Goal: Task Accomplishment & Management: Manage account settings

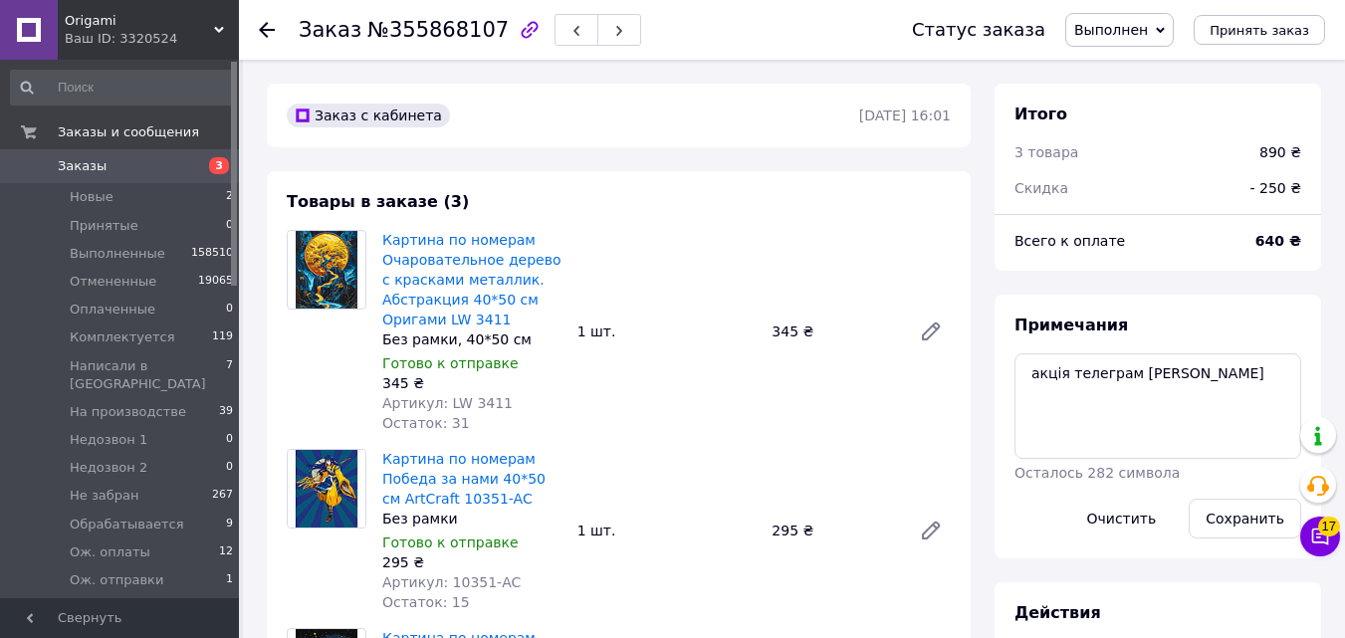
scroll to position [558, 0]
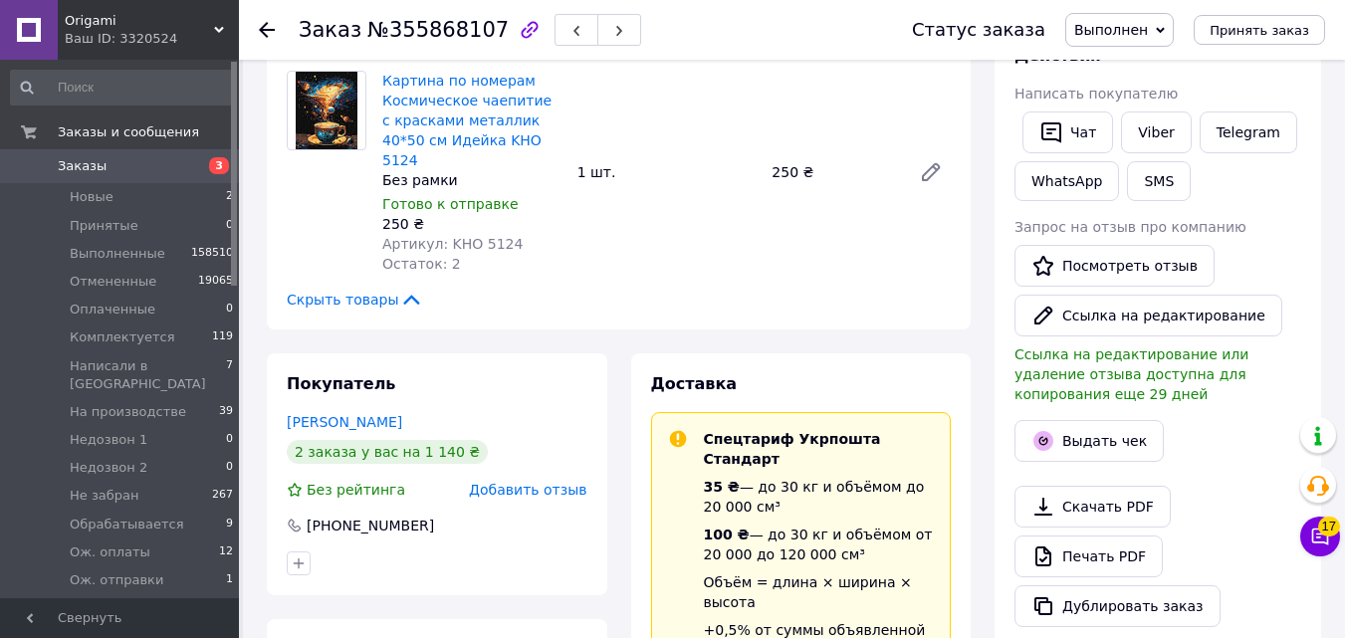
click at [217, 161] on span "3" at bounding box center [219, 165] width 20 height 17
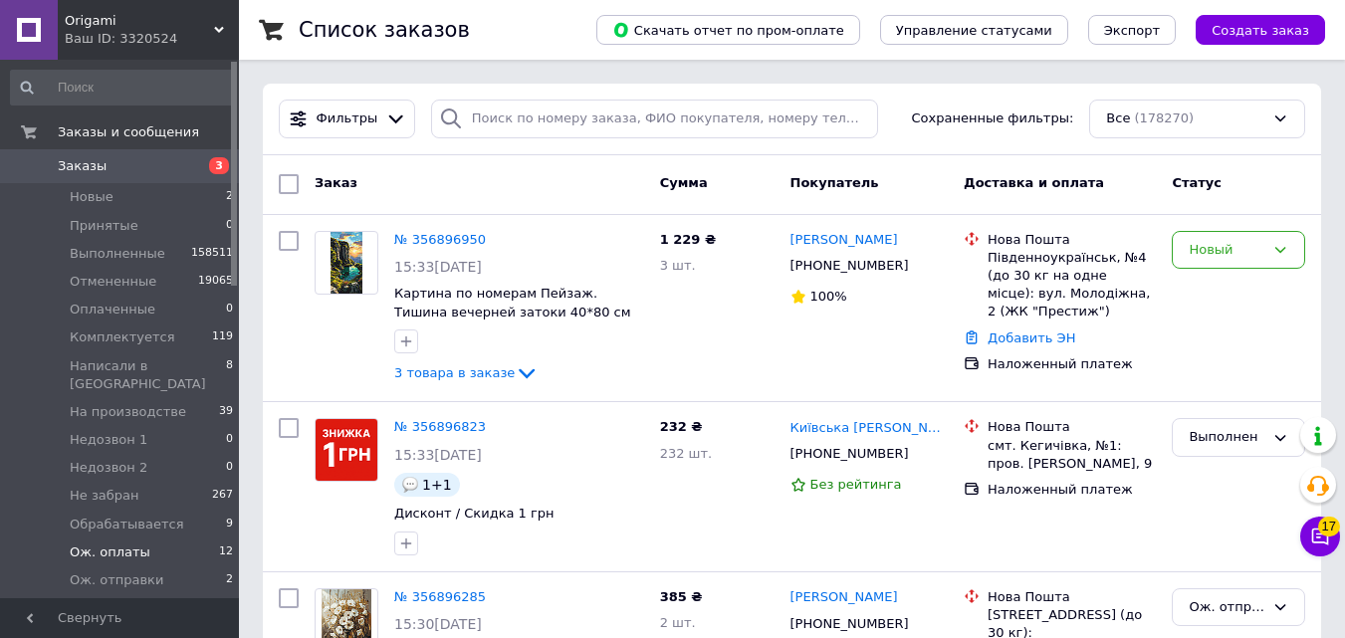
click at [193, 544] on li "Ож. оплаты 12" at bounding box center [122, 553] width 245 height 28
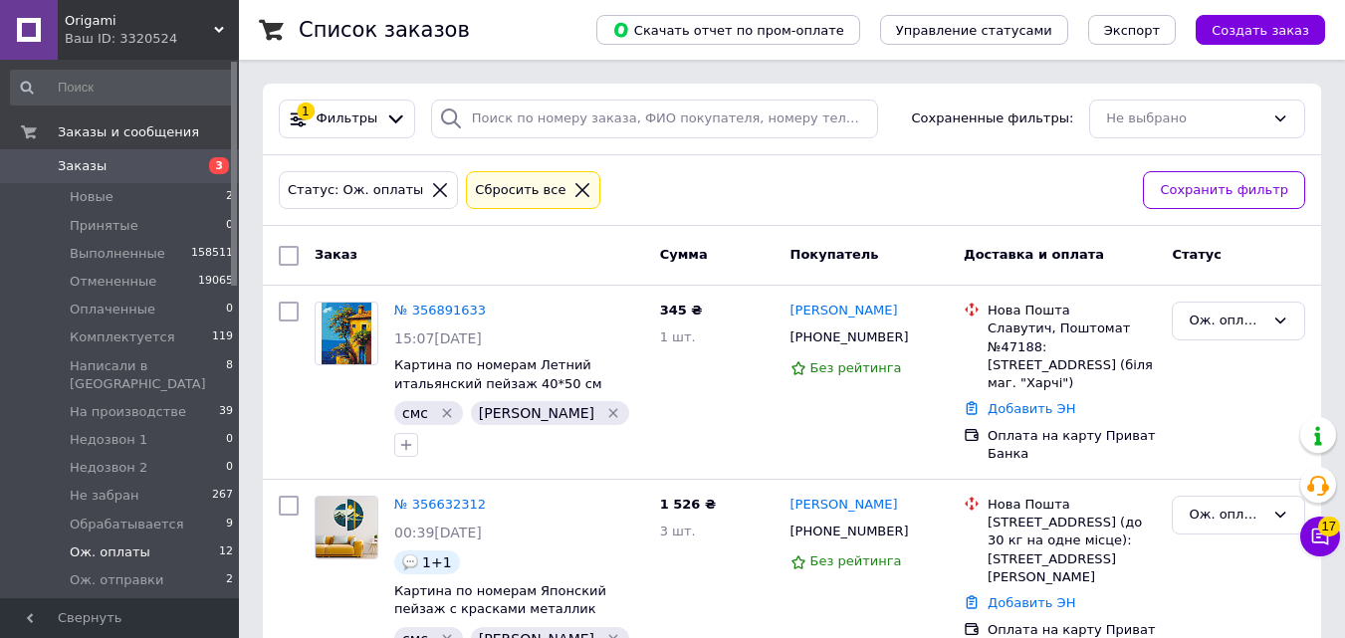
click at [223, 167] on span "3" at bounding box center [219, 165] width 20 height 17
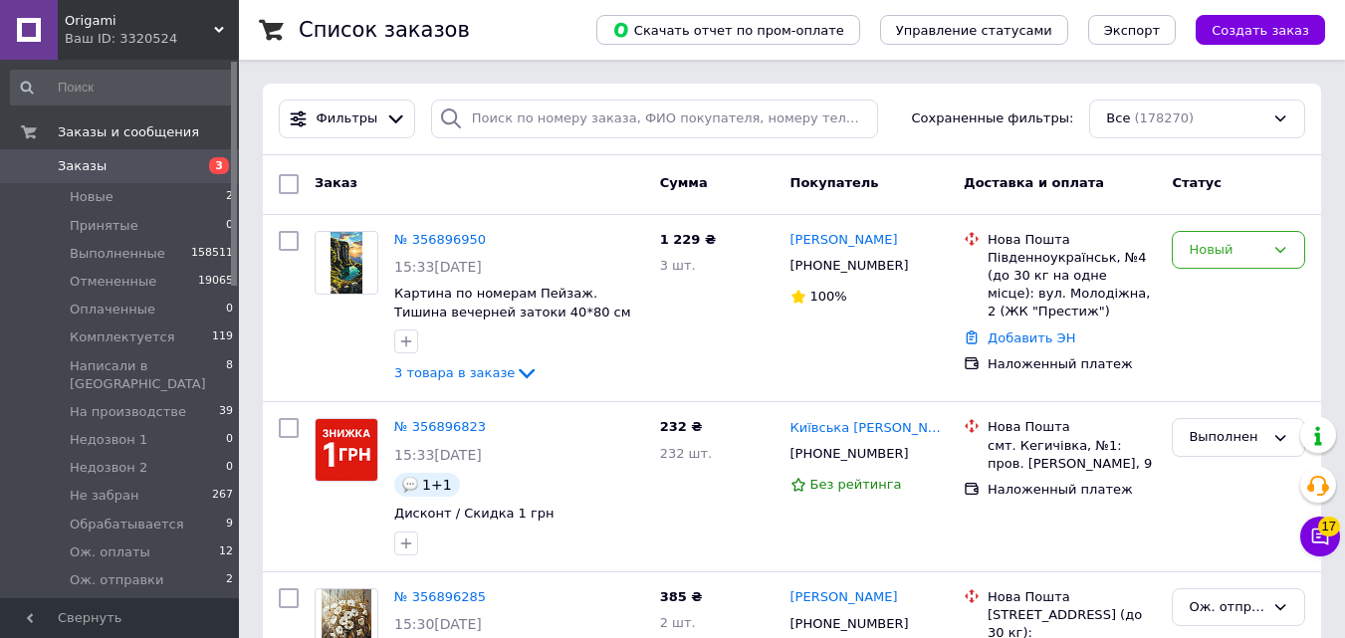
click at [783, 185] on div "Покупатель" at bounding box center [870, 184] width 174 height 36
click at [1214, 35] on button "Создать заказ" at bounding box center [1260, 30] width 129 height 30
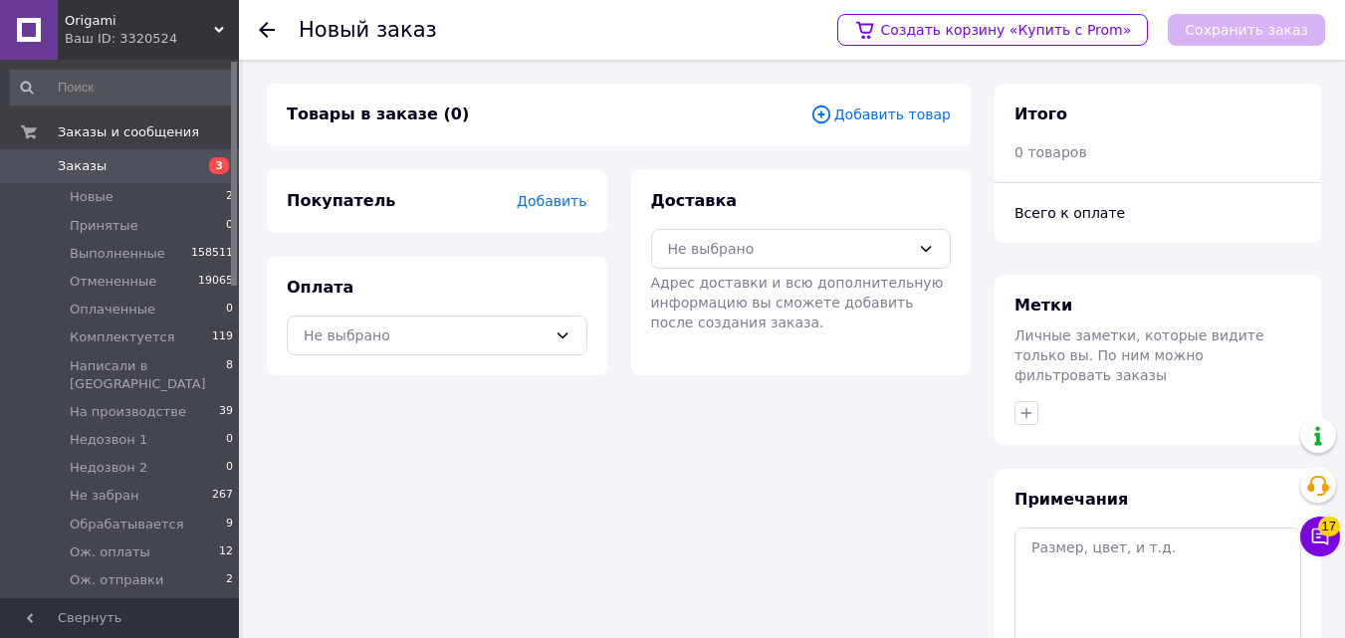
click at [872, 112] on span "Добавить товар" at bounding box center [880, 115] width 140 height 22
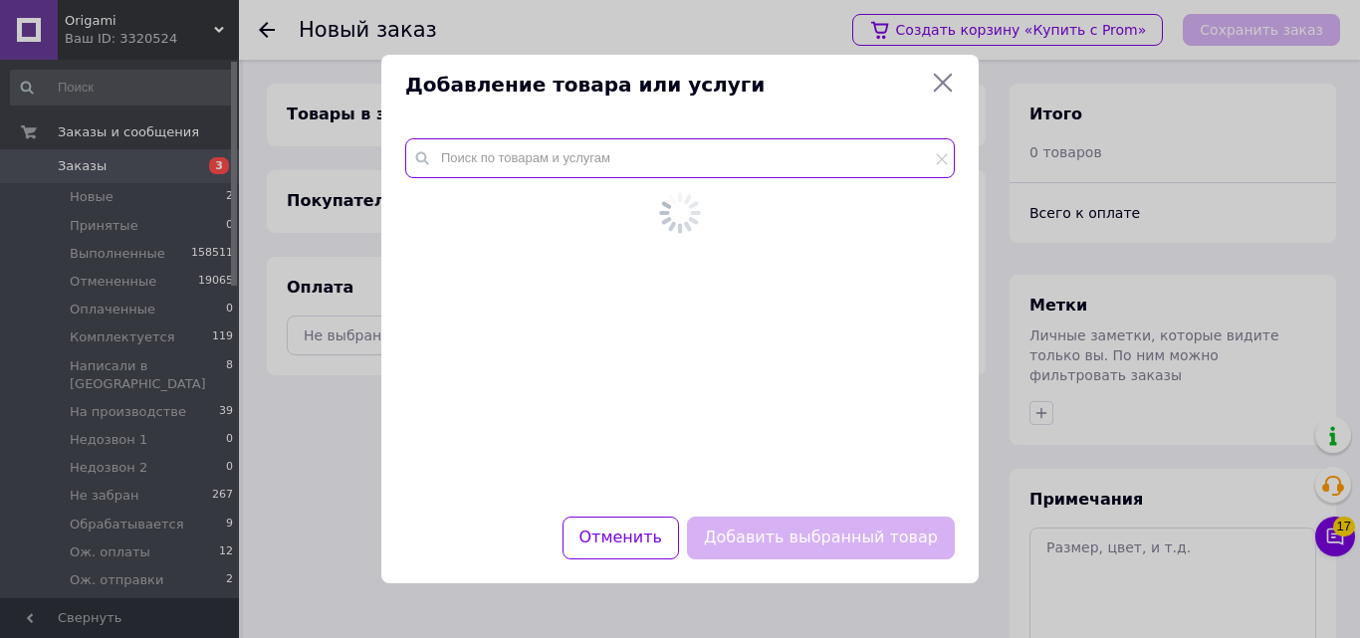
click at [746, 175] on input "text" at bounding box center [680, 158] width 550 height 40
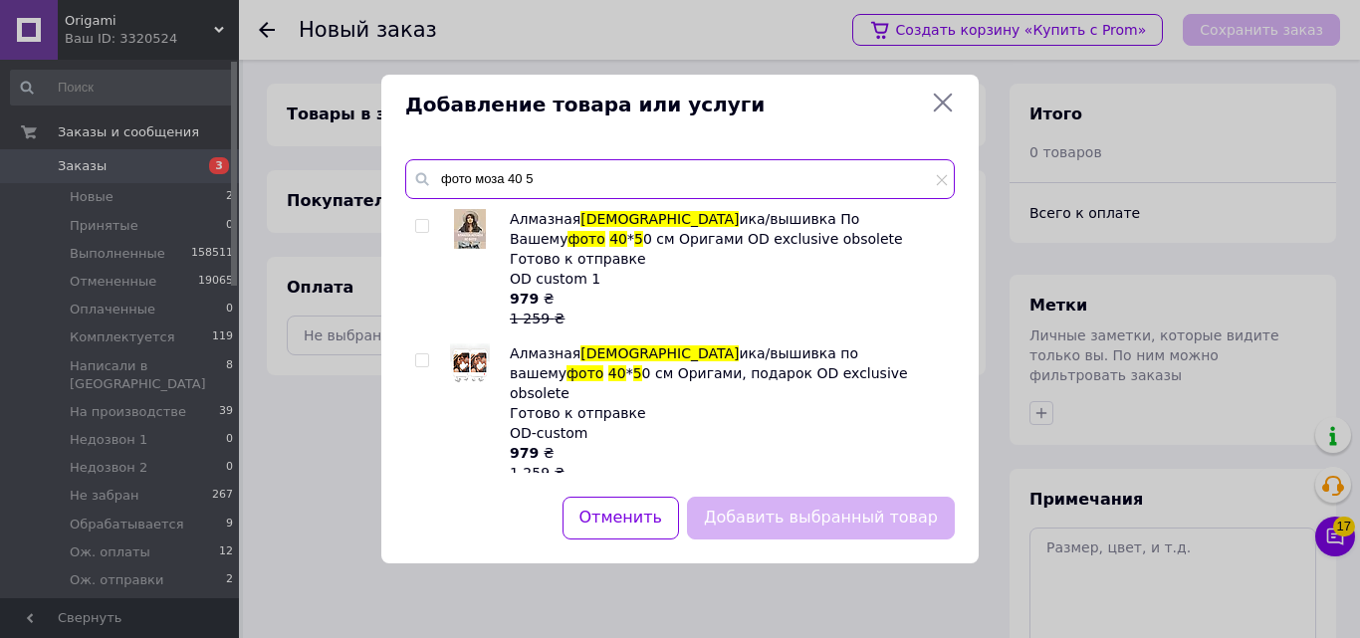
type input "фото моза 40 5"
click at [430, 223] on div at bounding box center [425, 268] width 20 height 119
click at [423, 362] on input "checkbox" at bounding box center [421, 360] width 13 height 13
checkbox input "true"
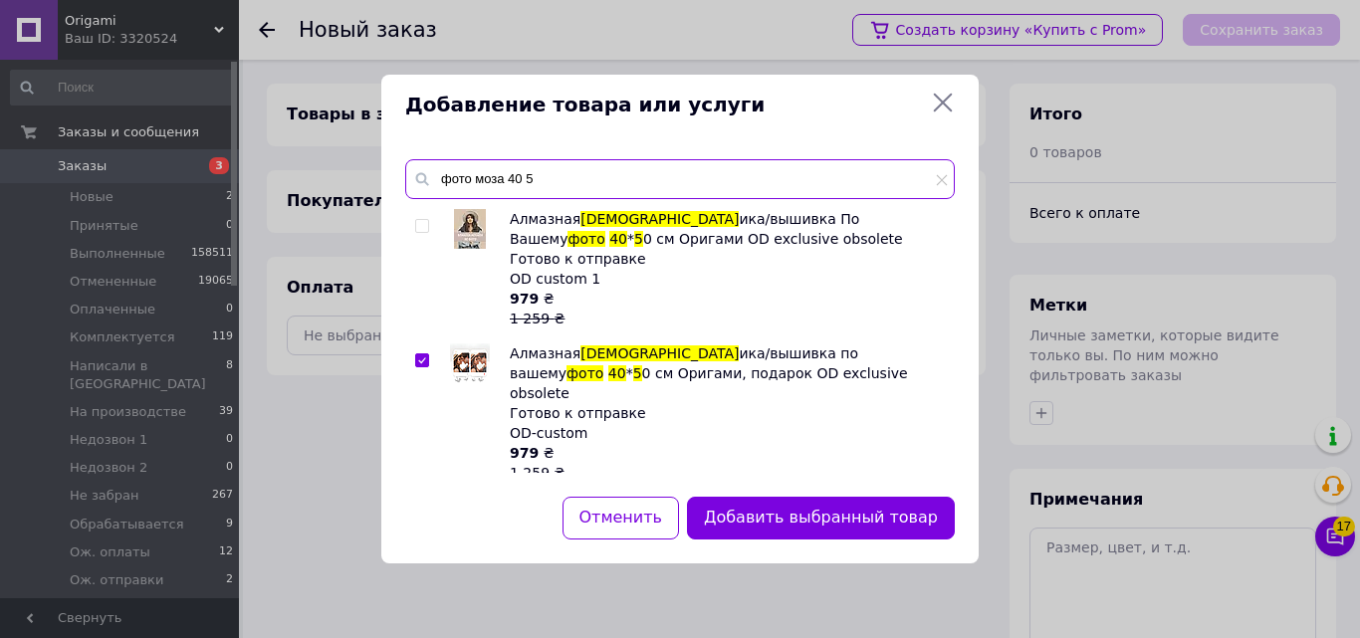
drag, startPoint x: 546, startPoint y: 176, endPoint x: 438, endPoint y: 184, distance: 107.8
click at [438, 184] on input "фото моза 40 5" at bounding box center [680, 179] width 550 height 40
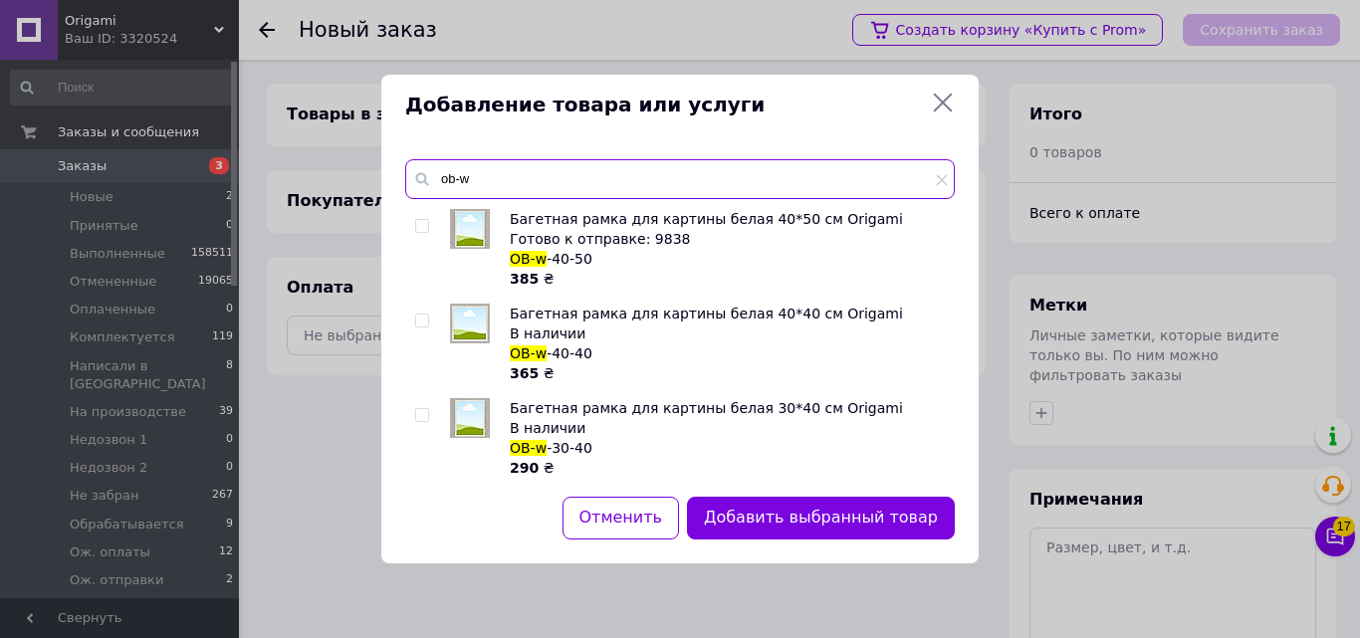
type input "ob-w"
click at [415, 223] on input "checkbox" at bounding box center [421, 226] width 13 height 13
checkbox input "true"
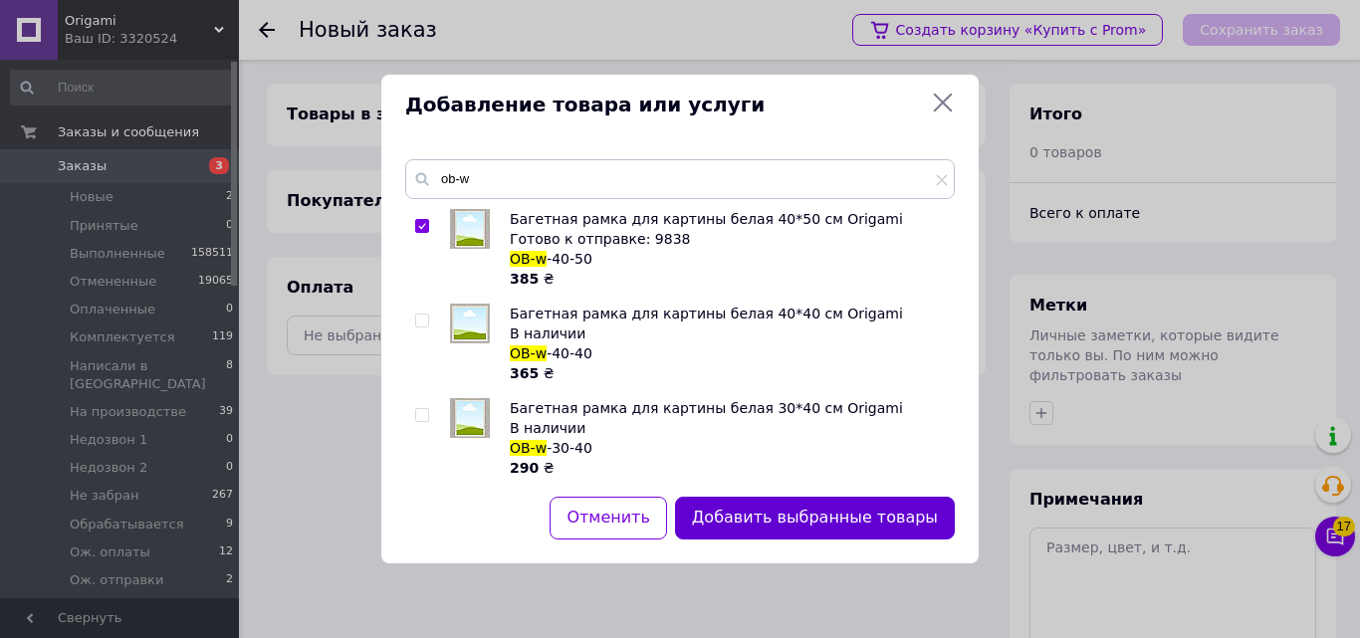
click at [715, 512] on button "Добавить выбранные товары" at bounding box center [815, 518] width 280 height 43
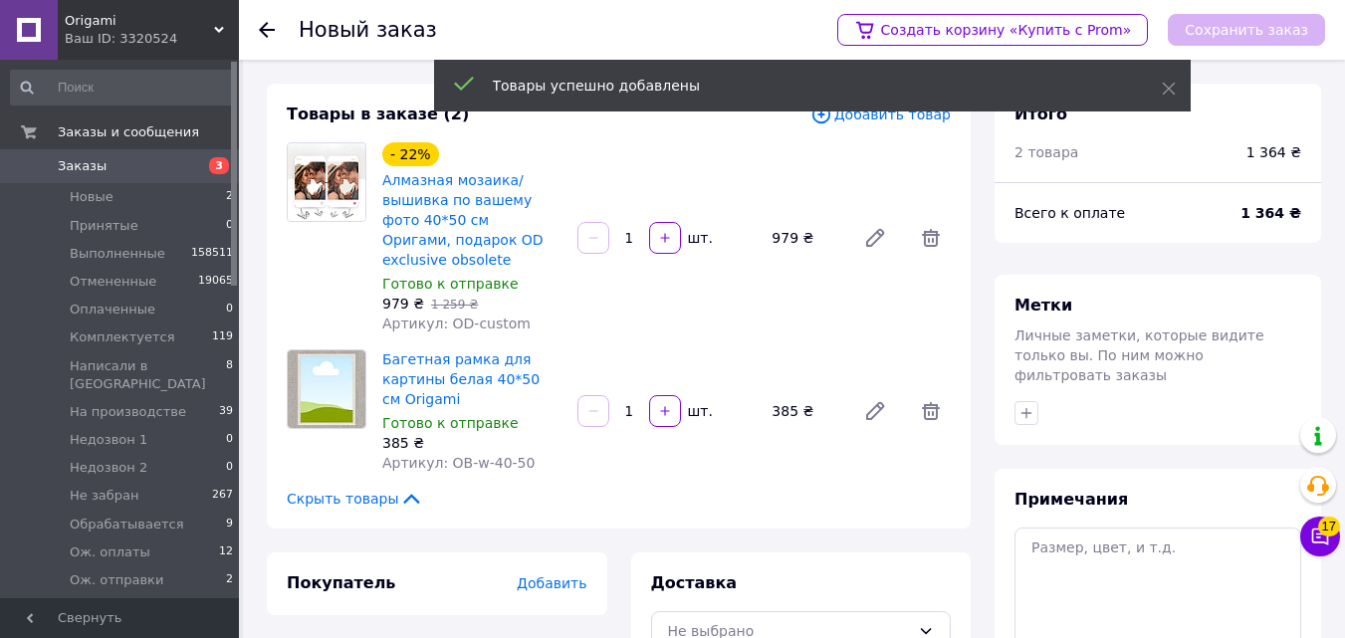
click at [552, 575] on span "Добавить" at bounding box center [552, 583] width 70 height 16
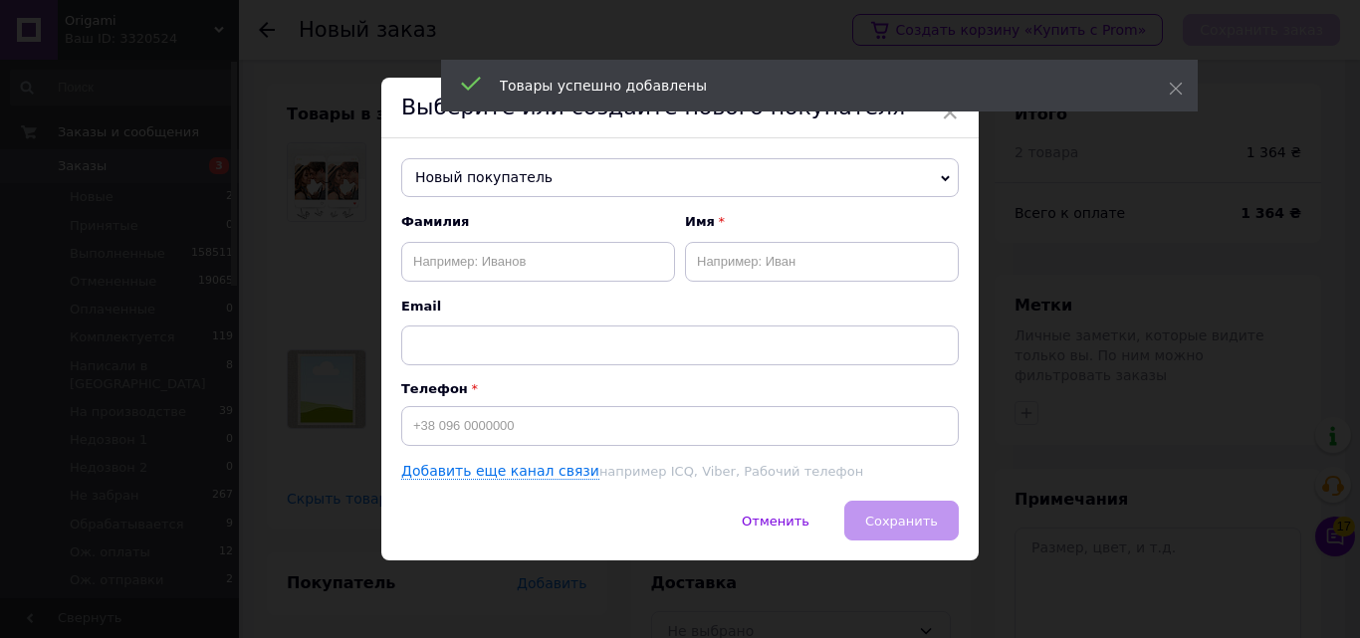
click at [1027, 452] on div "× Выберите или создайте нового покупателя Новый покупатель Новый покупатель Фам…" at bounding box center [680, 319] width 1360 height 638
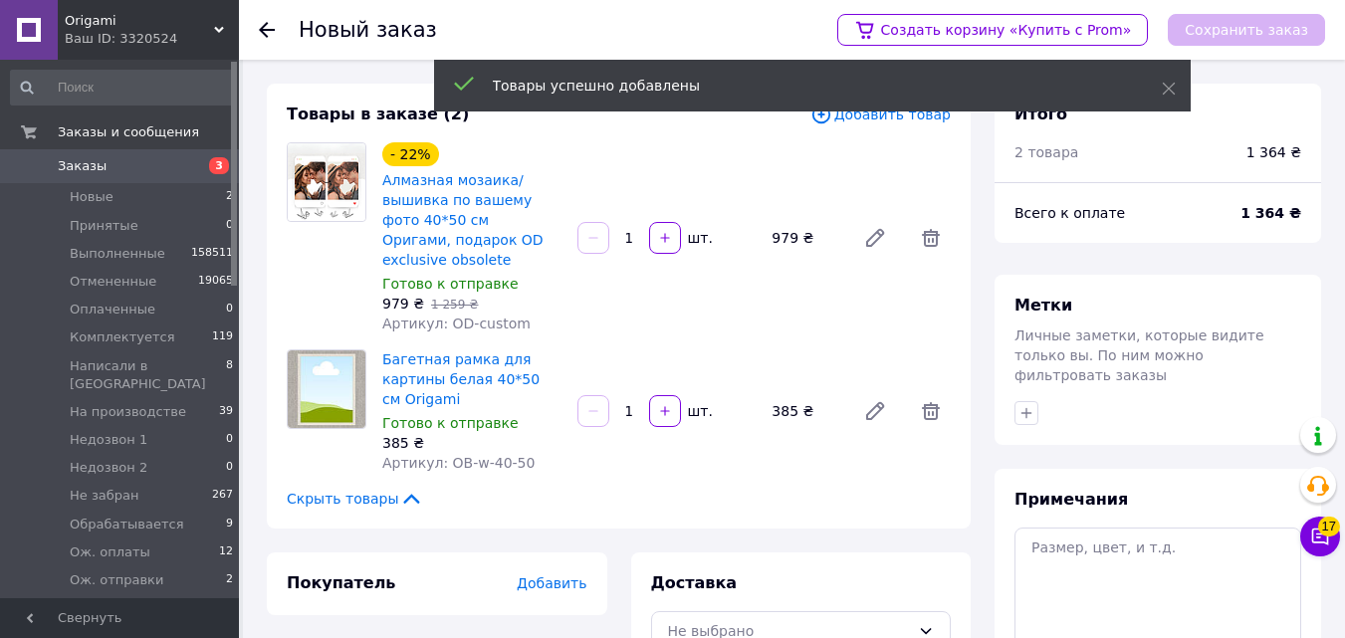
scroll to position [182, 0]
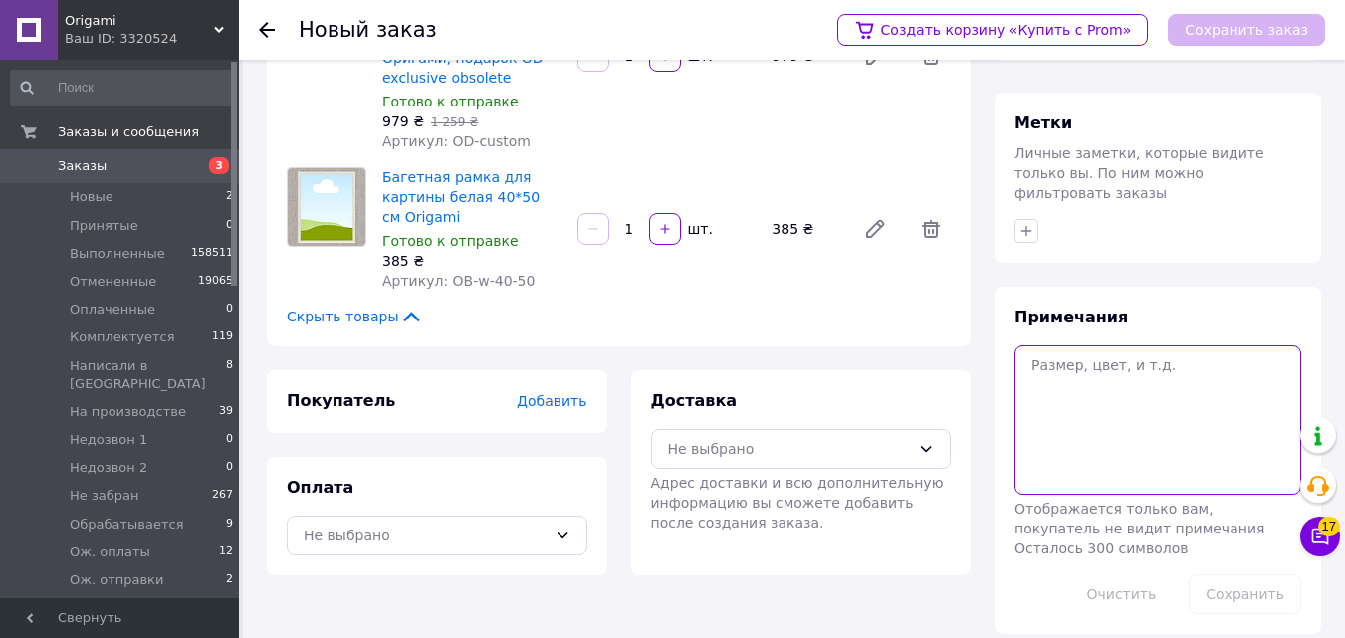
click at [1112, 371] on textarea at bounding box center [1158, 419] width 287 height 149
type textarea "1219 грн 610 до ескізу телеграм [PERSON_NAME]"
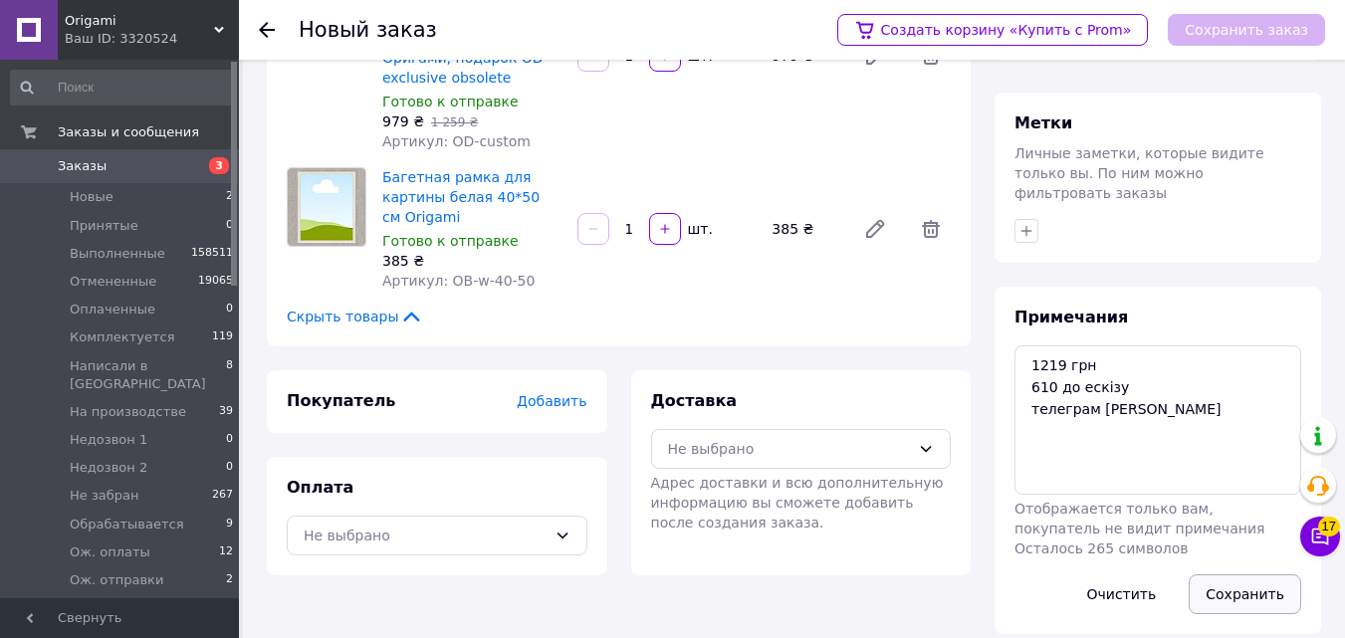
drag, startPoint x: 1235, startPoint y: 573, endPoint x: 1084, endPoint y: 386, distance: 239.3
click at [1235, 574] on button "Сохранить" at bounding box center [1245, 594] width 113 height 40
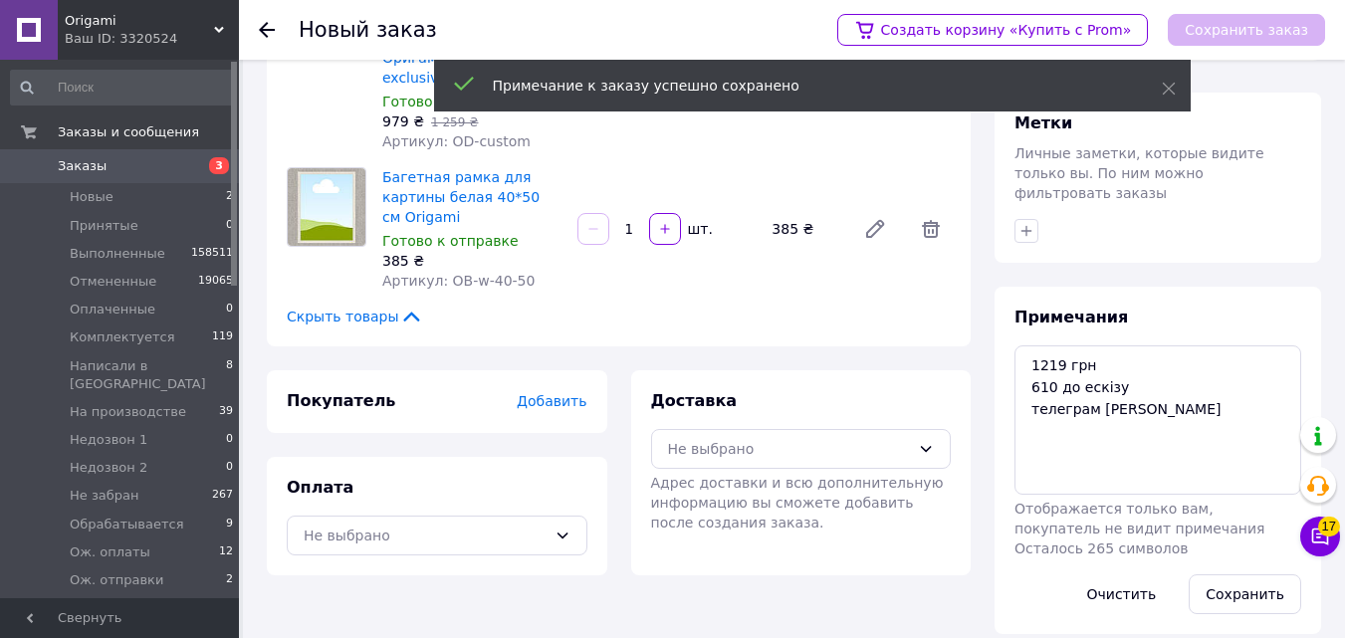
click at [1018, 223] on div at bounding box center [1158, 231] width 295 height 32
click at [1015, 219] on button "button" at bounding box center [1027, 231] width 24 height 24
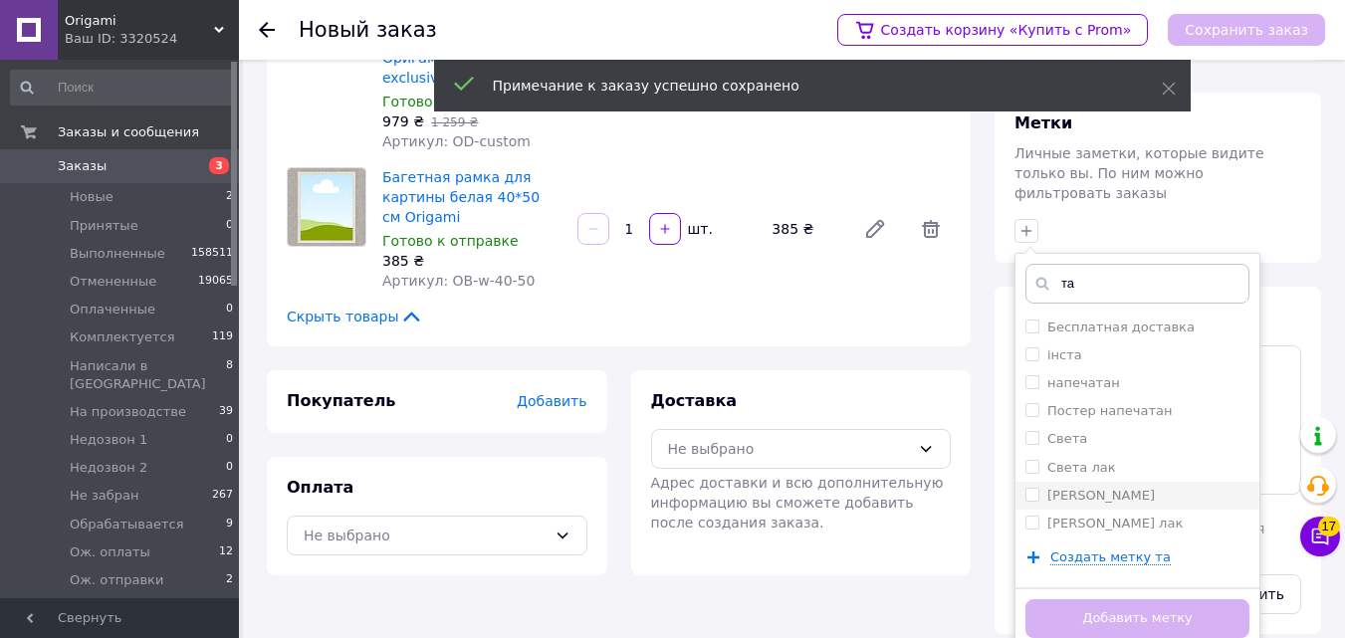
type input "та"
click at [1033, 488] on input "[PERSON_NAME]" at bounding box center [1032, 494] width 13 height 13
checkbox input "true"
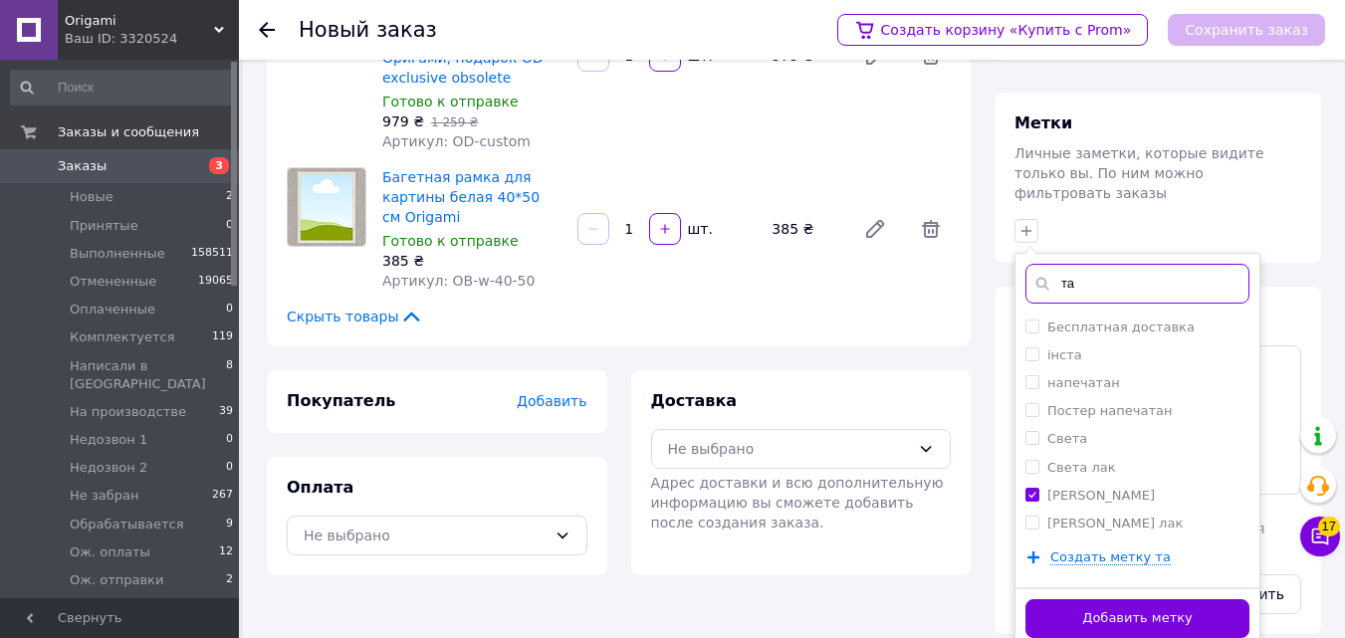
click at [1068, 264] on input "та" at bounding box center [1138, 284] width 224 height 40
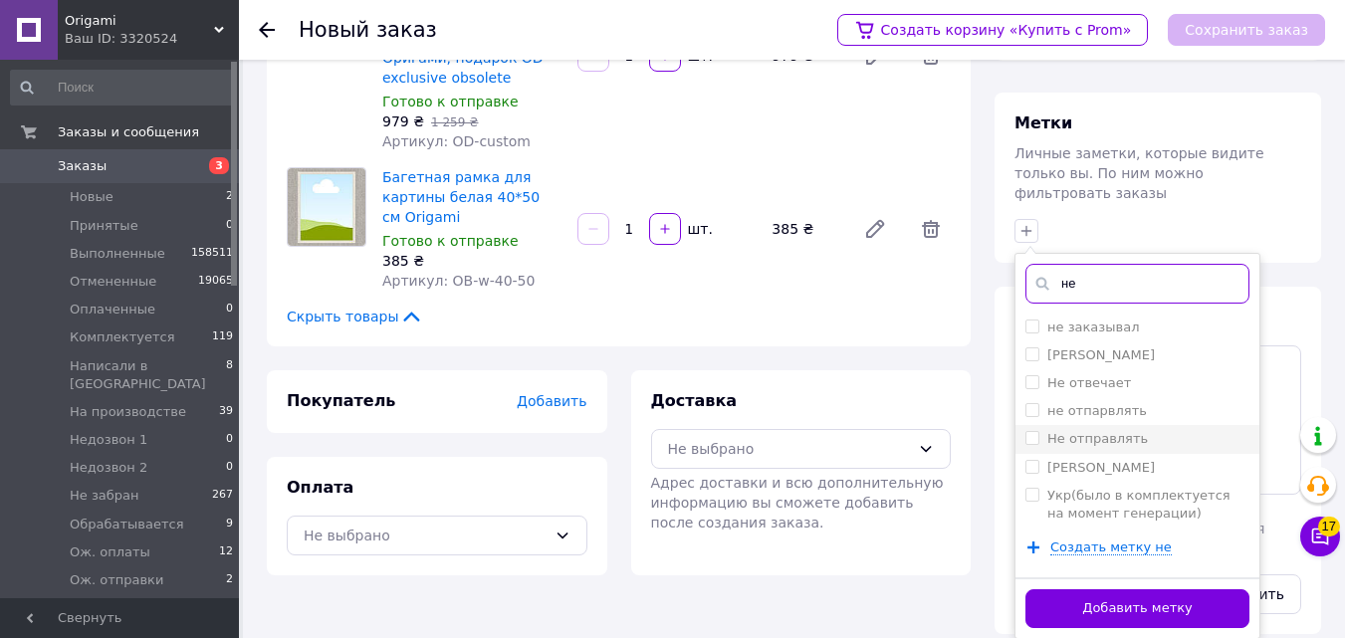
type input "не"
click at [1027, 430] on label "Не отправлять" at bounding box center [1087, 439] width 122 height 18
click at [1027, 431] on input "Не отправлять" at bounding box center [1032, 437] width 13 height 13
click at [1028, 431] on input "Не отправлять" at bounding box center [1032, 437] width 13 height 13
checkbox input "true"
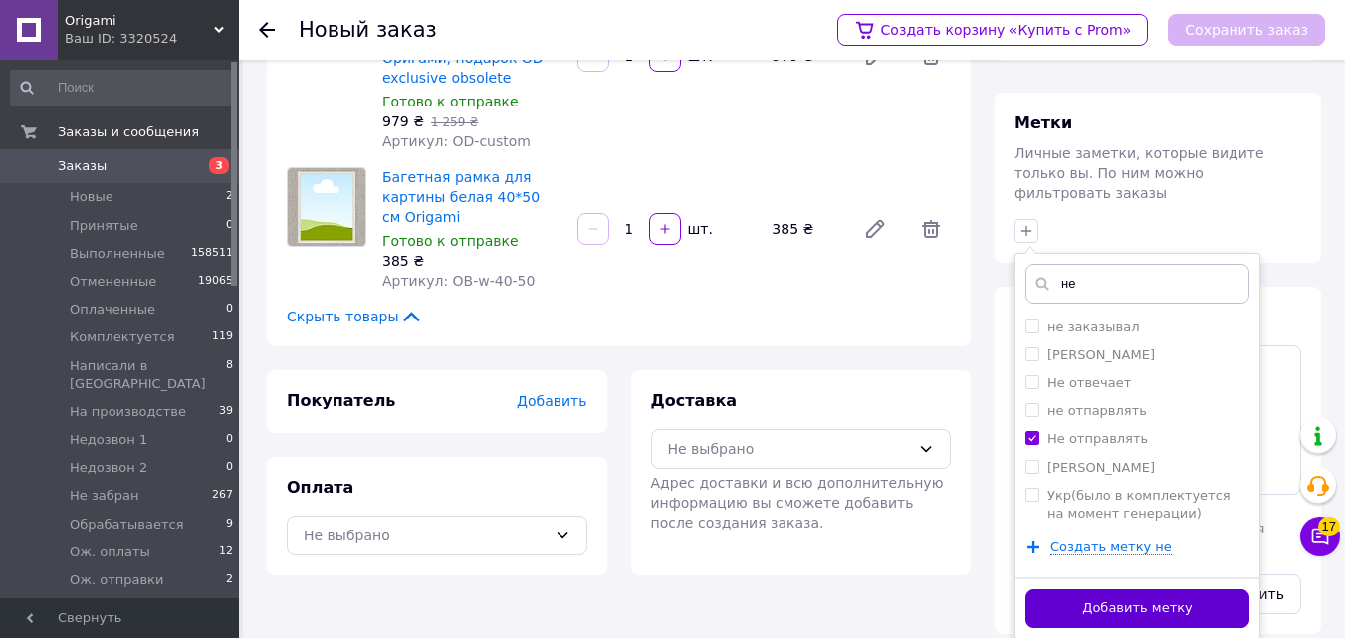
click at [1049, 604] on button "Добавить метку" at bounding box center [1138, 608] width 224 height 39
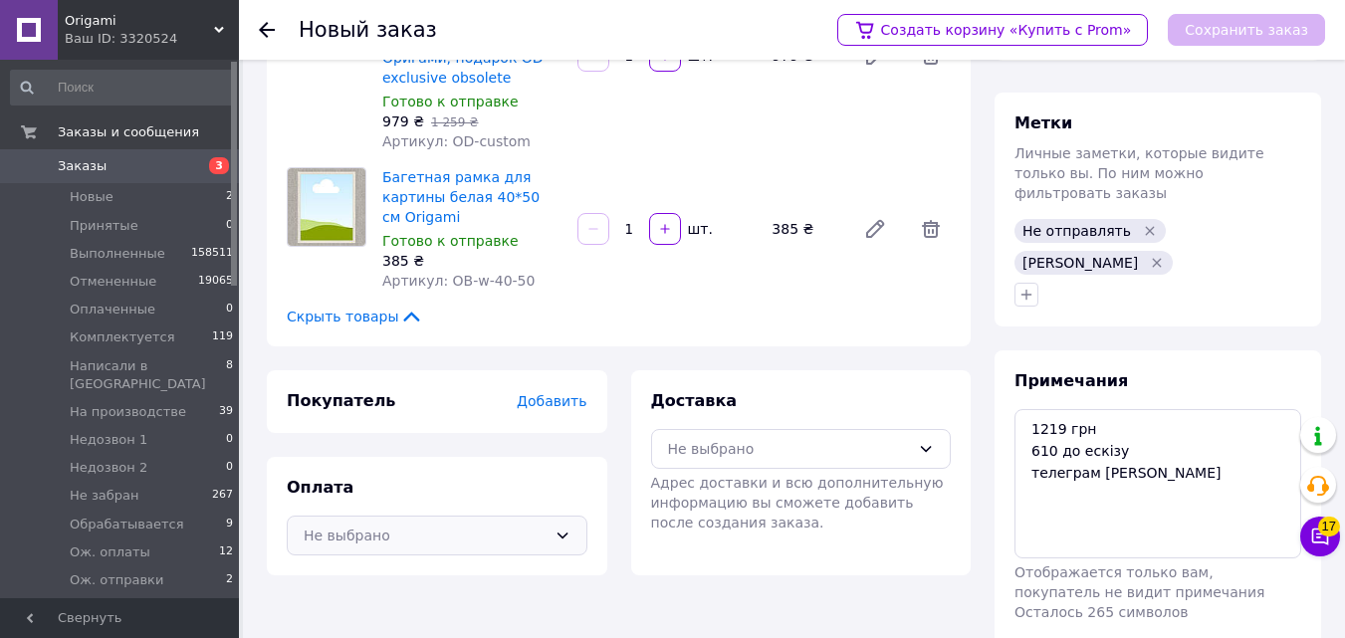
click at [397, 516] on div "Не выбрано" at bounding box center [437, 536] width 301 height 40
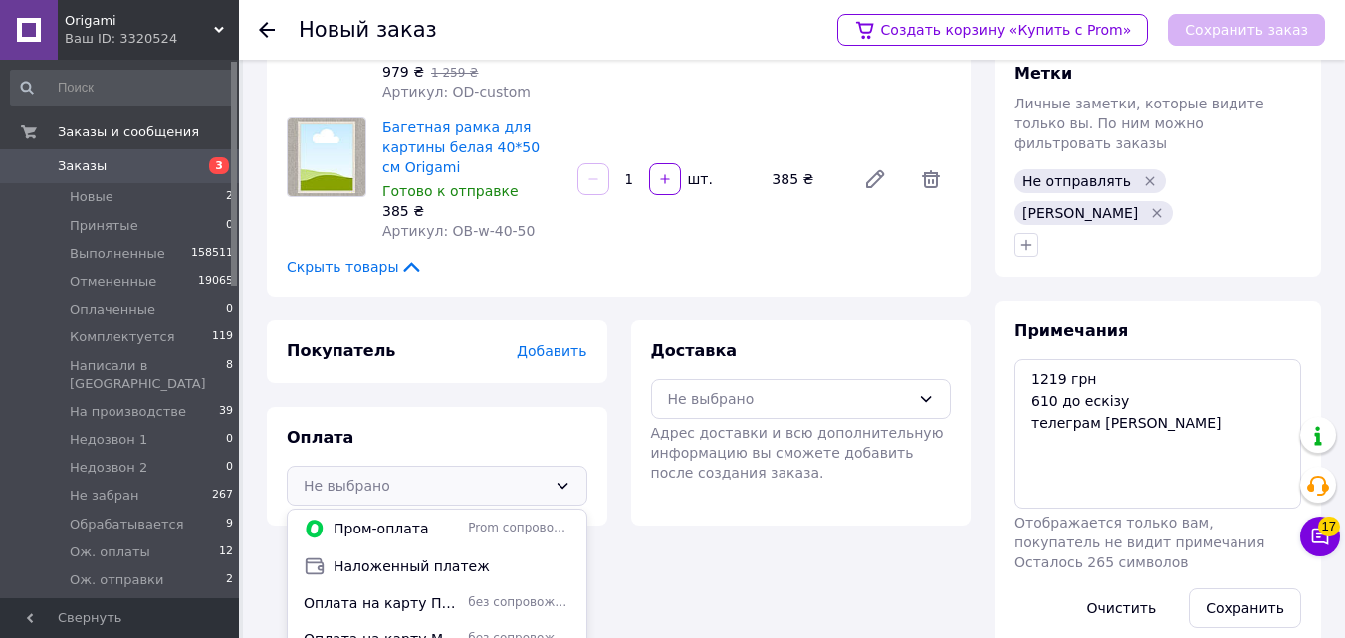
click at [388, 593] on span "Оплата на карту Приват Банка" at bounding box center [382, 603] width 156 height 20
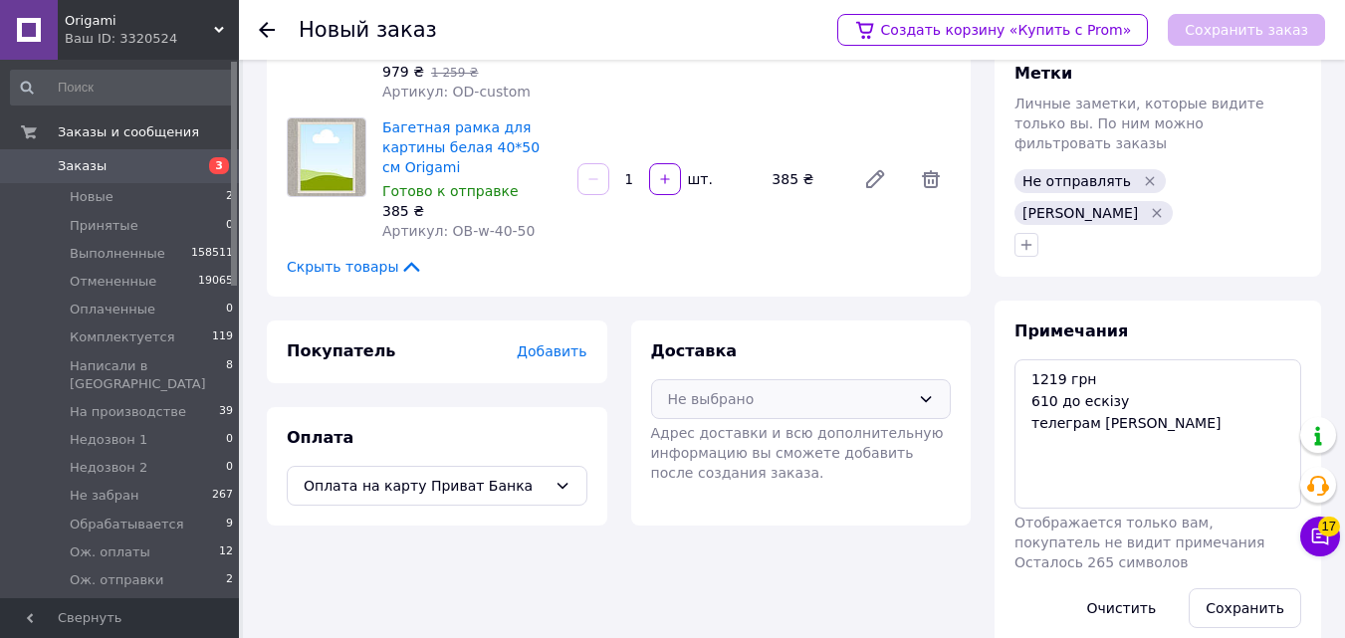
scroll to position [214, 0]
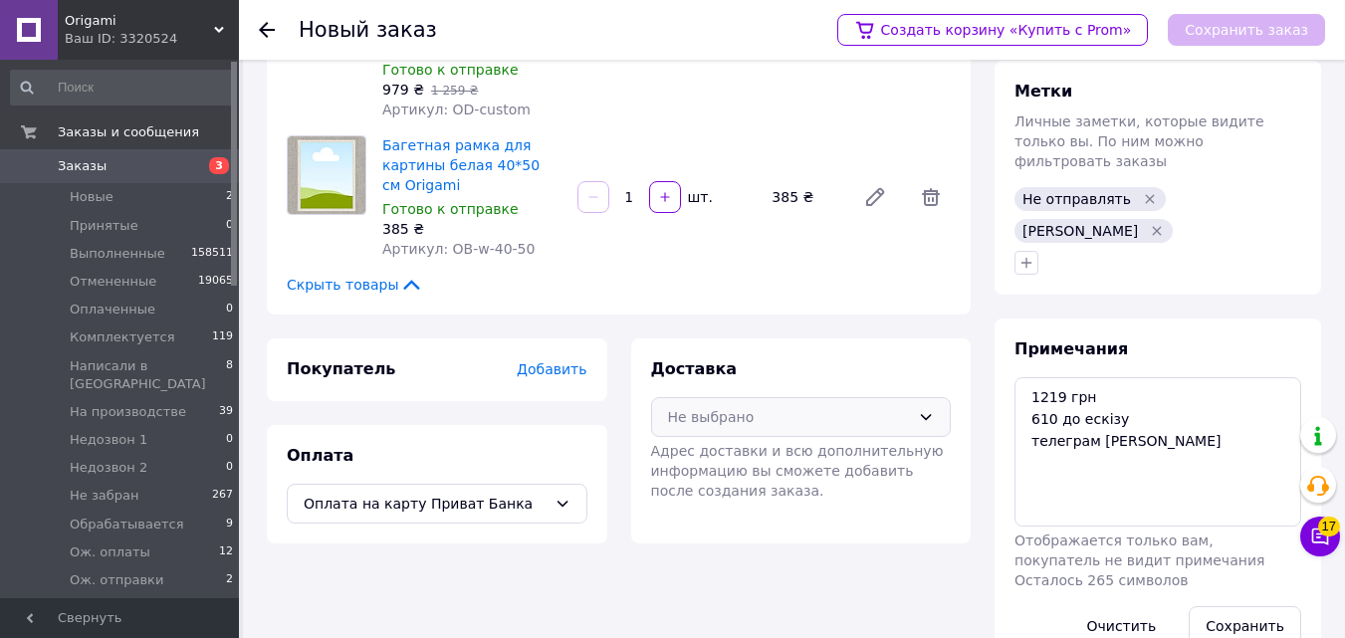
click at [725, 406] on div "Не выбрано" at bounding box center [789, 417] width 243 height 22
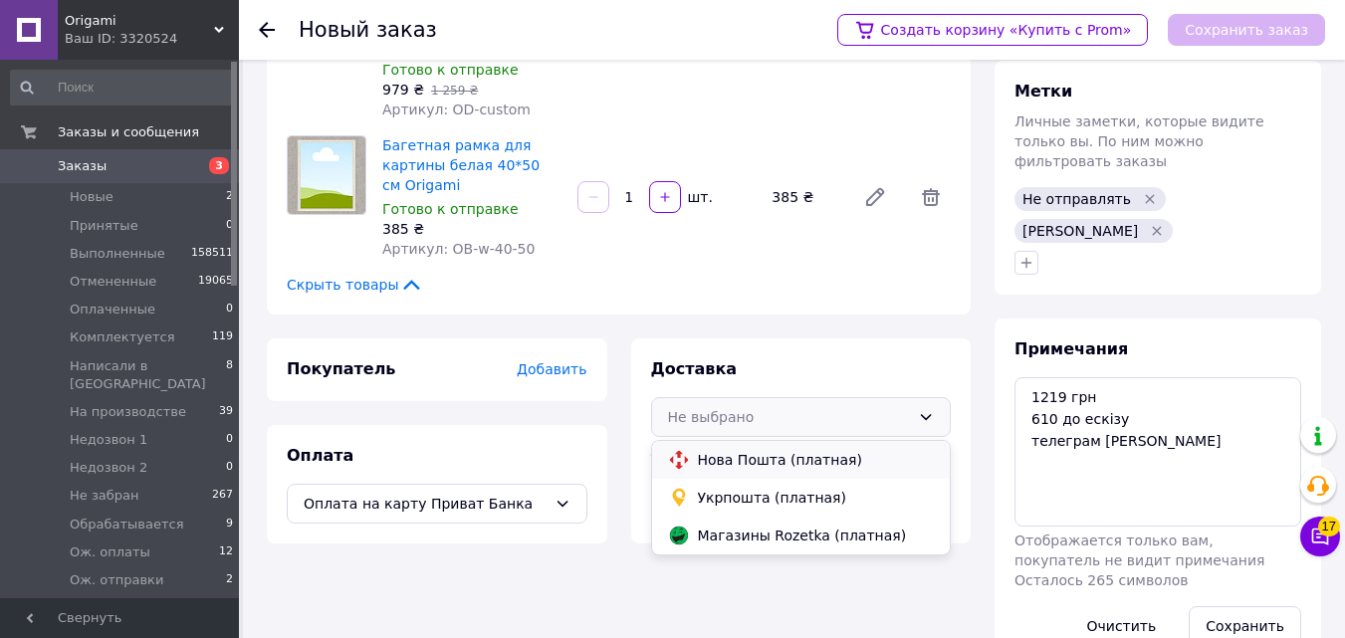
click at [703, 453] on div "Нова Пошта (платная)" at bounding box center [801, 460] width 299 height 38
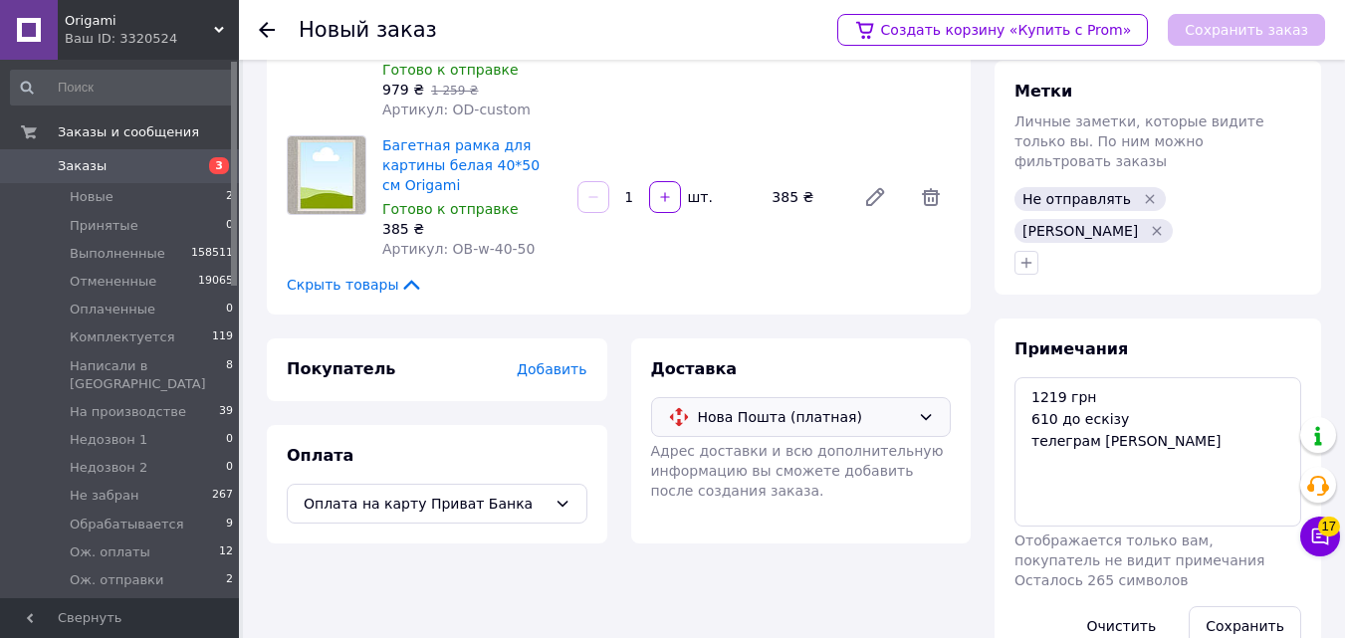
click at [564, 361] on span "Добавить" at bounding box center [552, 369] width 70 height 16
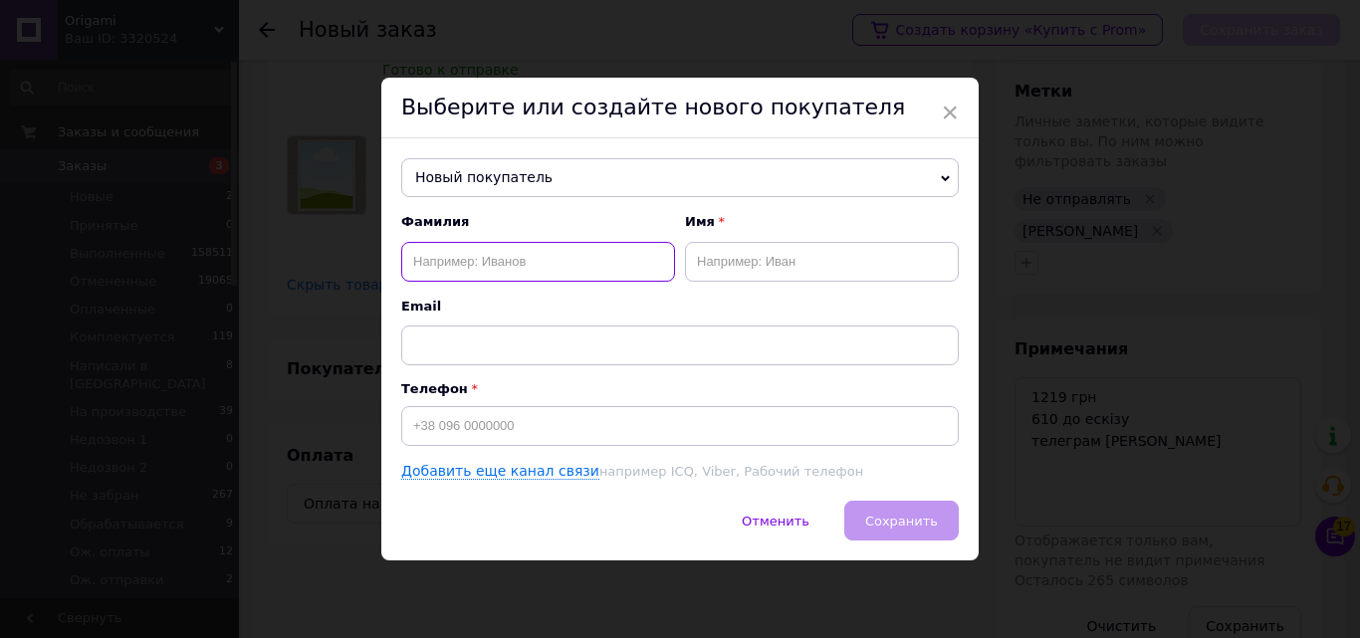
click at [519, 251] on input "text" at bounding box center [538, 262] width 274 height 40
paste input "[PERSON_NAME]"
click at [484, 254] on input "[PERSON_NAME]" at bounding box center [538, 262] width 274 height 40
type input "[PERSON_NAME]"
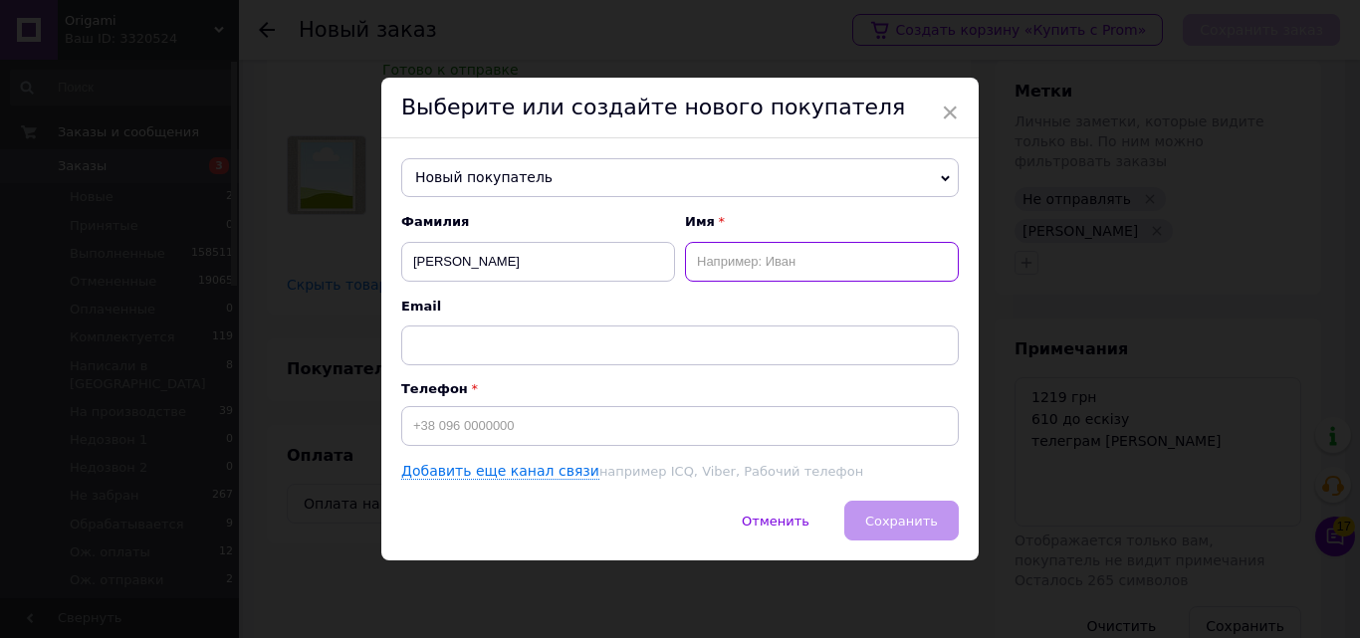
paste input "Наталія"
click at [783, 245] on input "text" at bounding box center [822, 262] width 274 height 40
type input "Наталія"
click at [511, 317] on div "Email" at bounding box center [680, 332] width 558 height 68
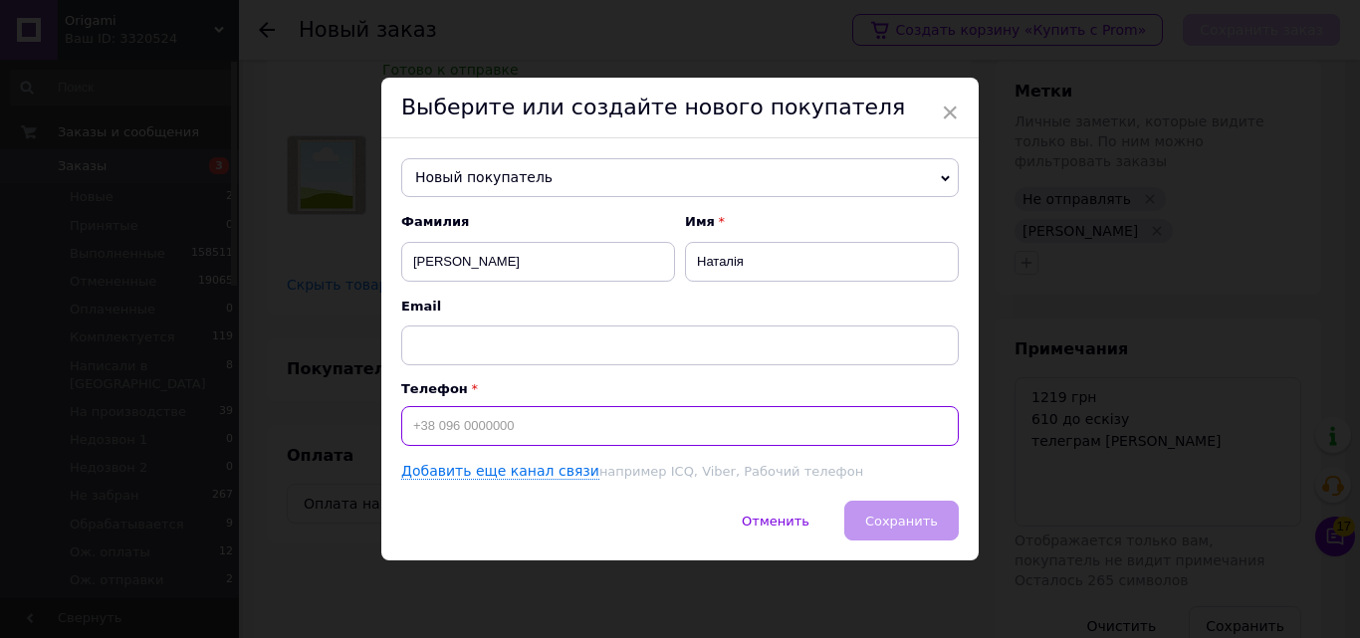
click at [536, 441] on input at bounding box center [680, 426] width 558 height 40
paste input "0961691371"
type input "[PHONE_NUMBER]"
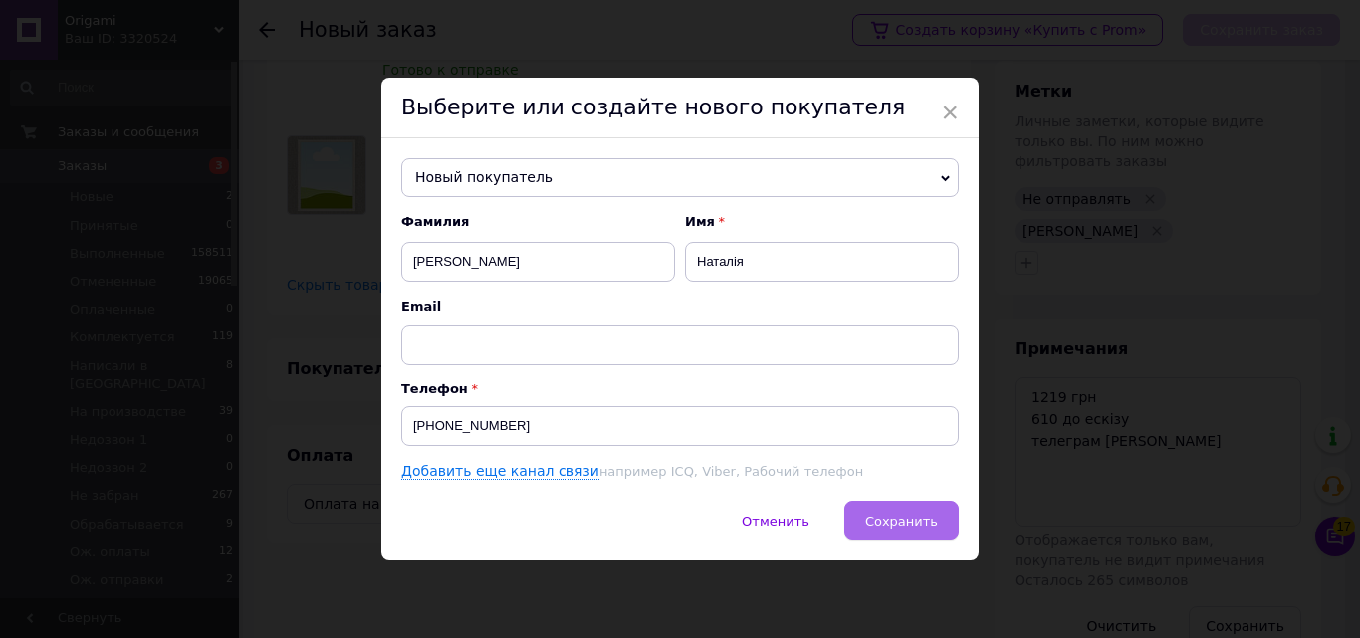
click at [927, 522] on span "Сохранить" at bounding box center [901, 521] width 73 height 15
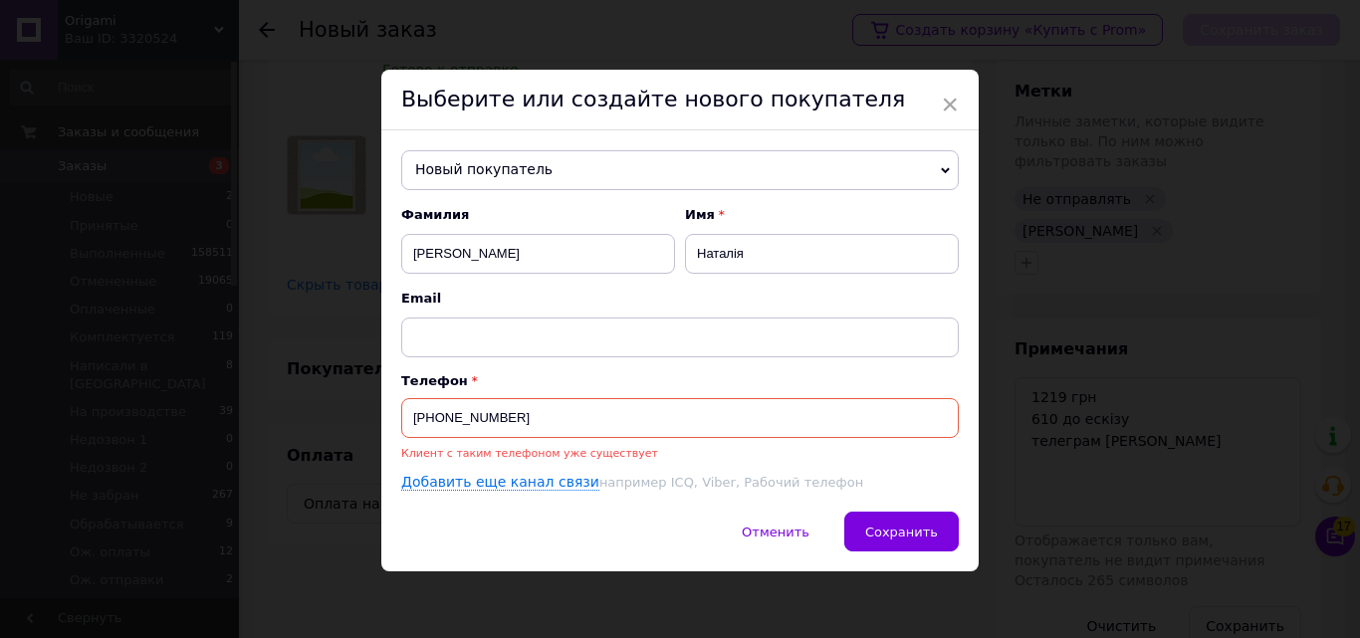
click at [668, 164] on span "Новый покупатель" at bounding box center [680, 170] width 558 height 40
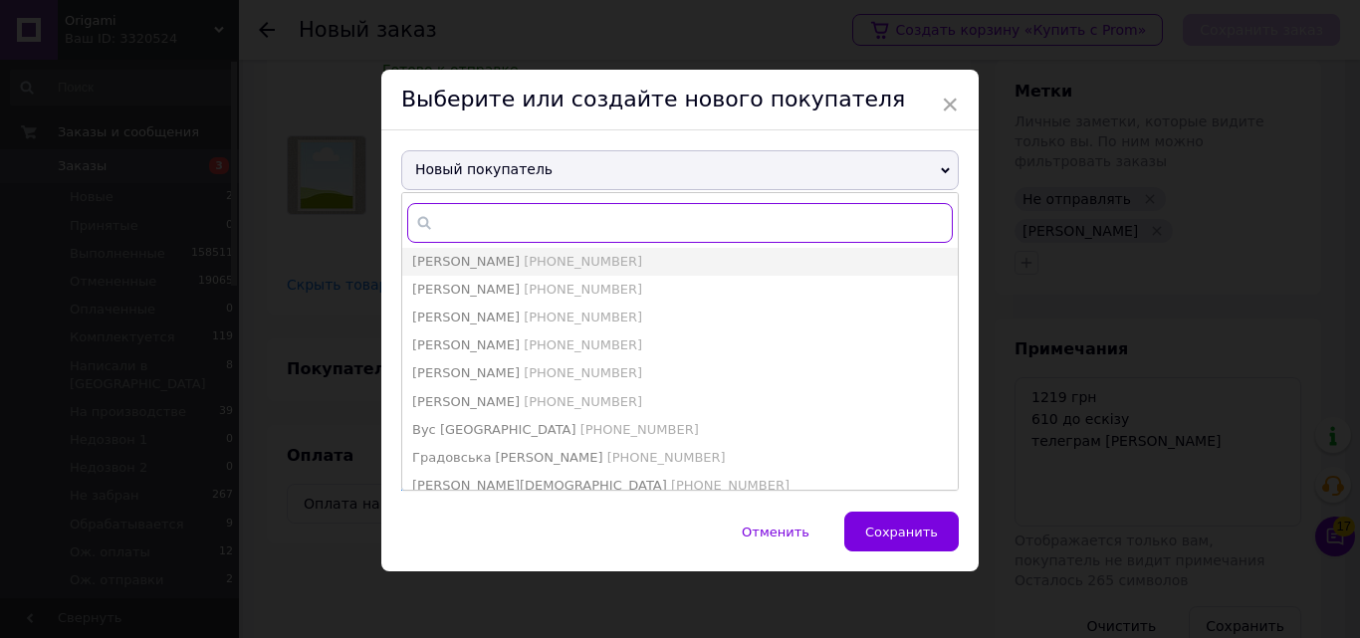
paste input "0961691371"
type input "0961691371"
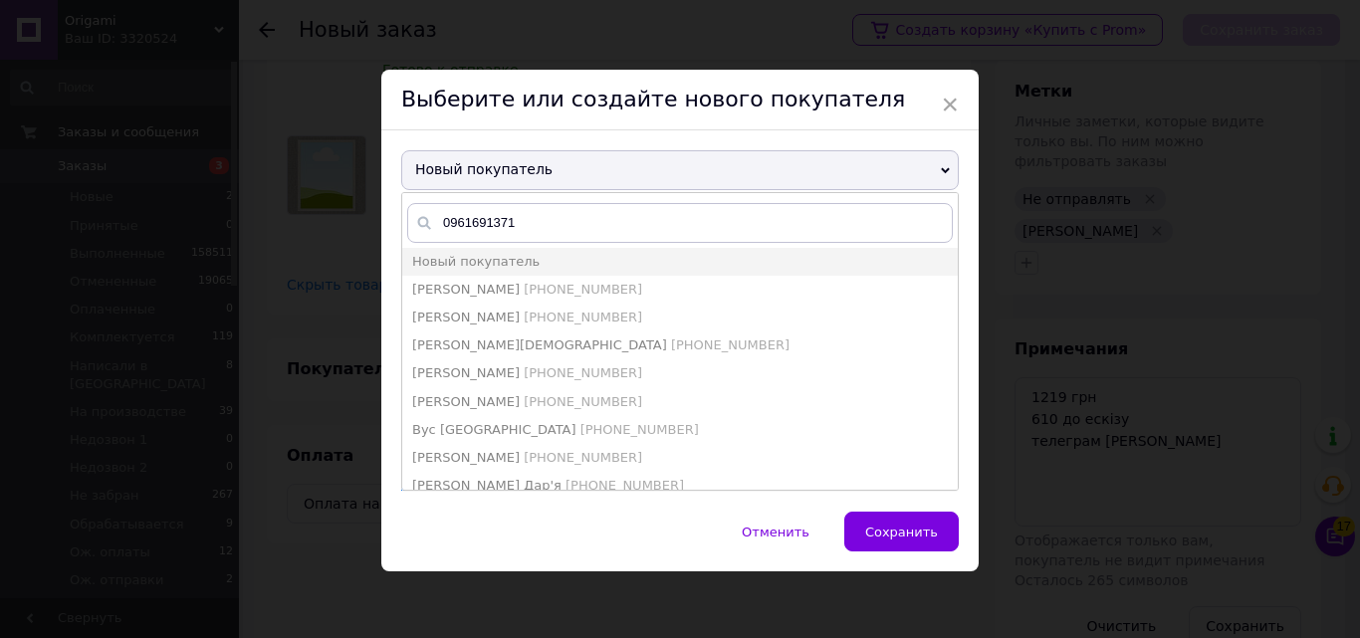
click at [564, 288] on span "[PHONE_NUMBER]" at bounding box center [583, 289] width 118 height 15
type input "[PERSON_NAME]"
type input "[PHONE_NUMBER]"
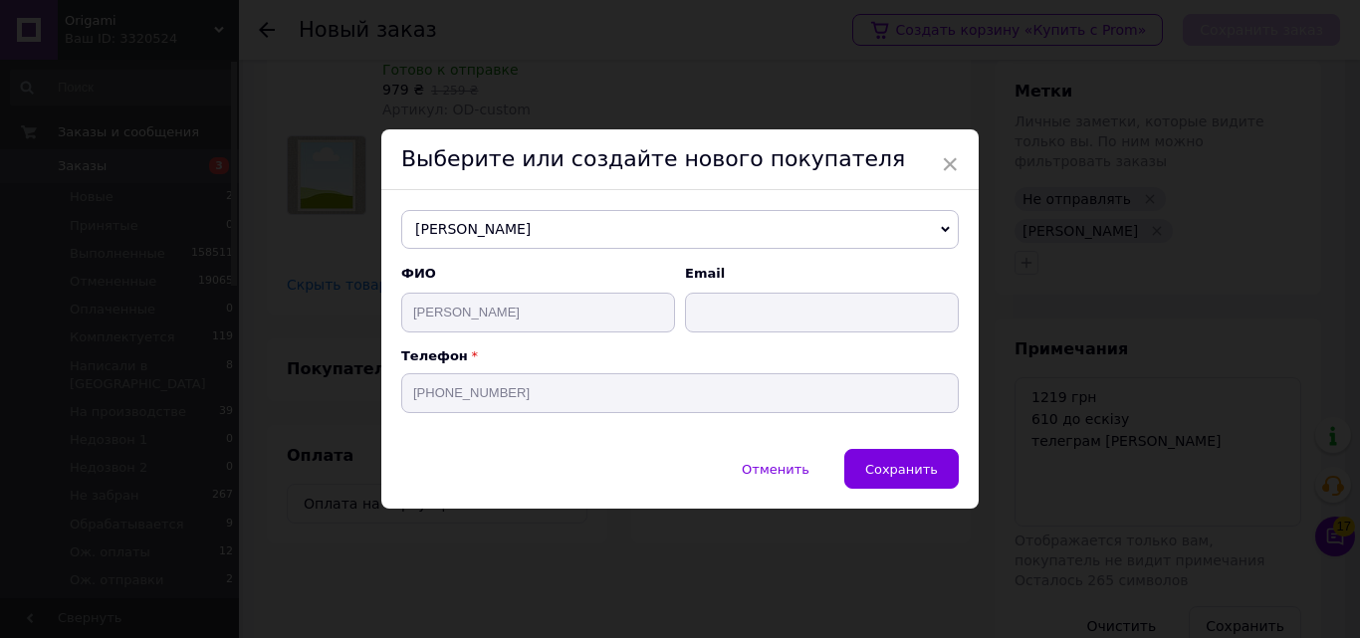
click at [715, 191] on div "[PERSON_NAME] [PERSON_NAME] [PHONE_NUMBER] [PERSON_NAME] [PHONE_NUMBER] [PERSON…" at bounding box center [679, 320] width 597 height 260
click at [716, 223] on span "[PERSON_NAME]" at bounding box center [680, 230] width 558 height 40
paste input "0961691371"
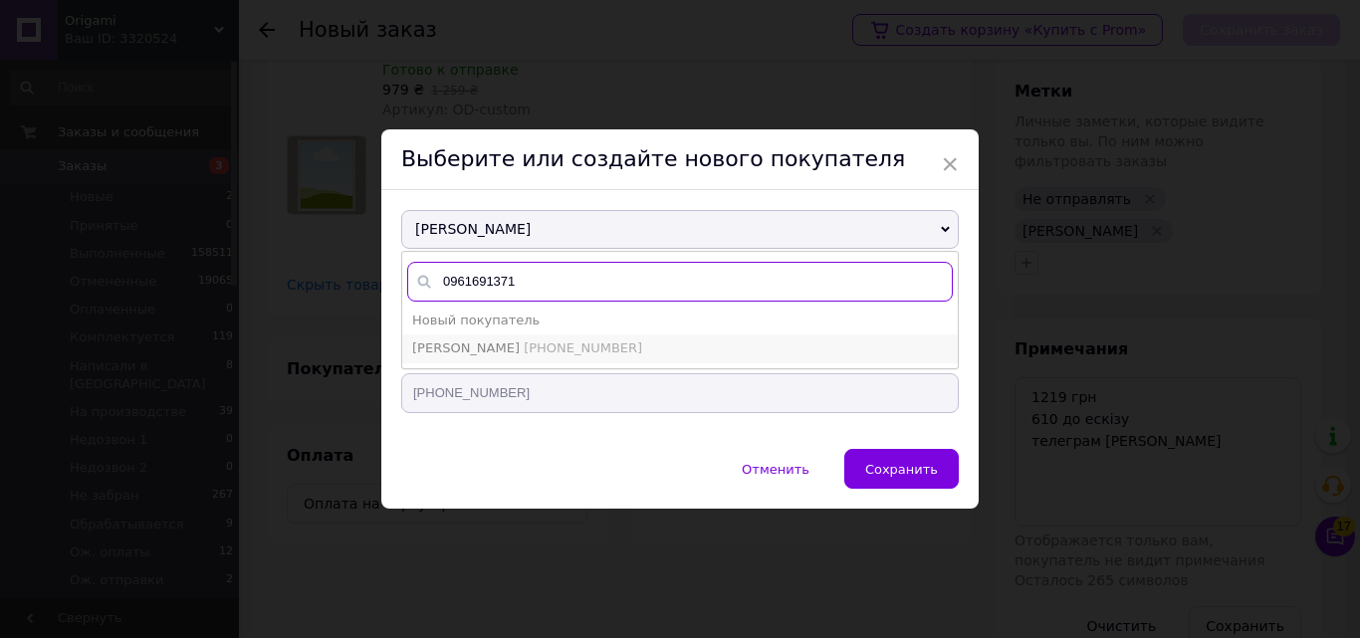
type input "0961691371"
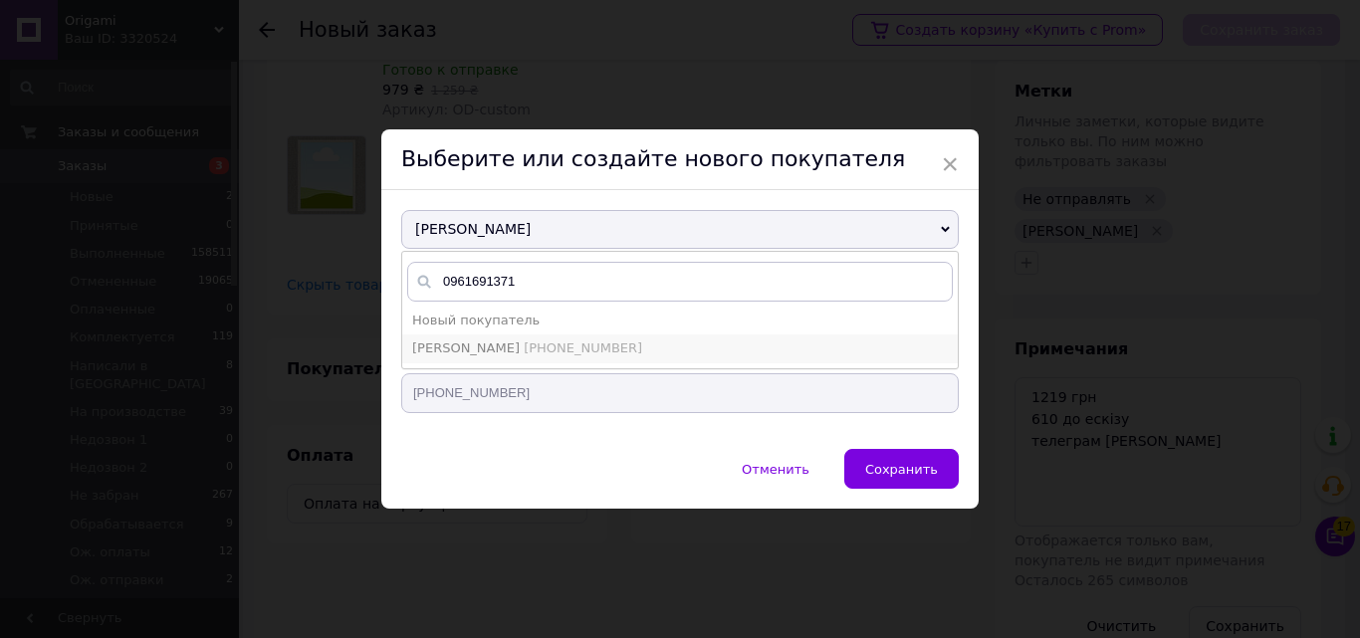
click at [622, 350] on li "[PERSON_NAME] [PHONE_NUMBER]" at bounding box center [680, 349] width 556 height 28
type input "[PERSON_NAME]"
type input "[PHONE_NUMBER]"
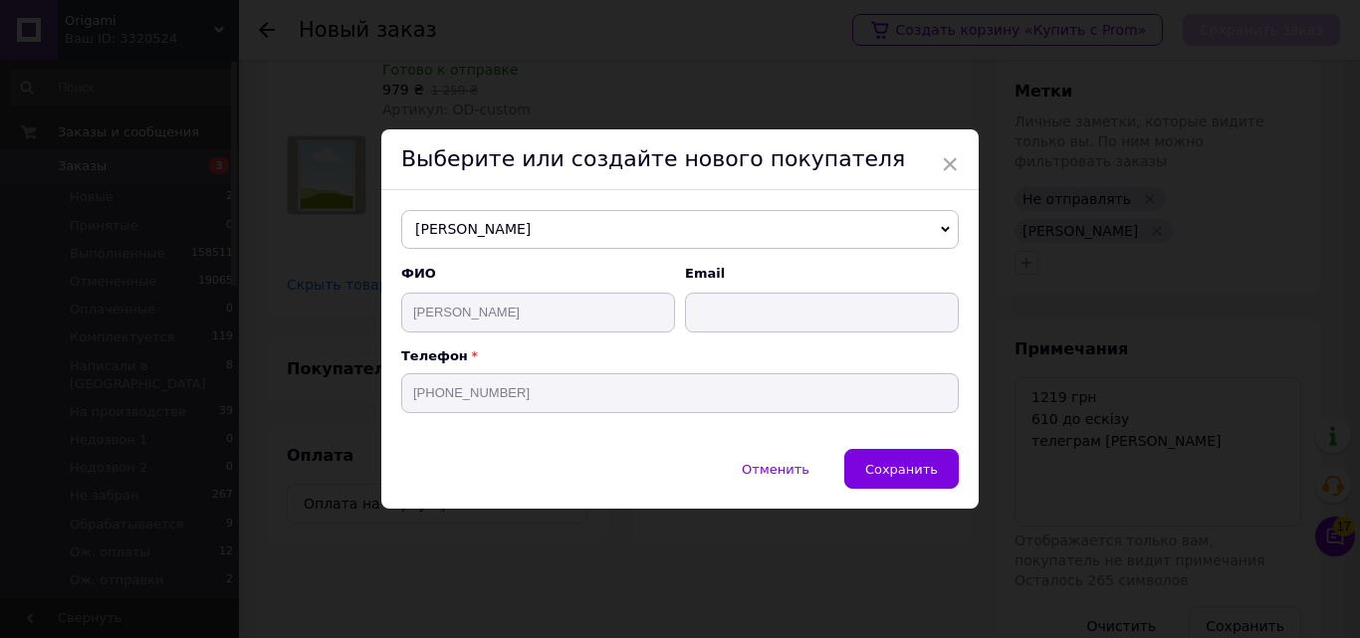
click at [890, 465] on span "Сохранить" at bounding box center [901, 469] width 73 height 15
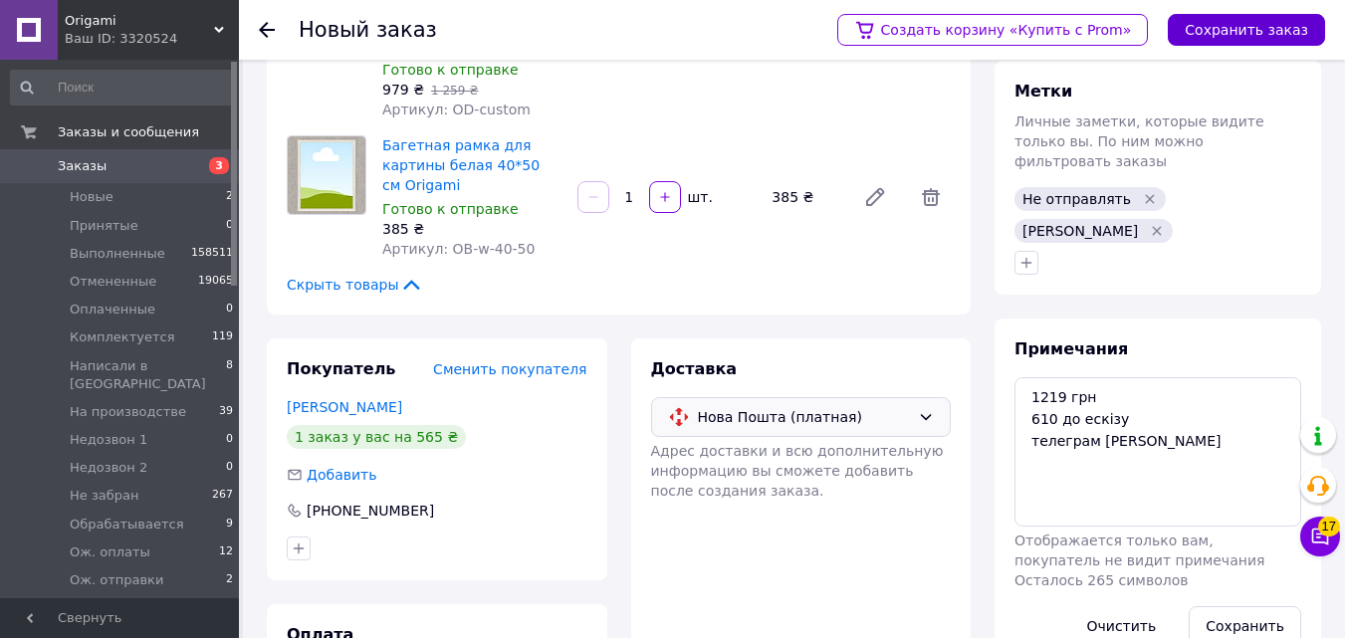
click at [1295, 14] on button "Сохранить заказ" at bounding box center [1246, 30] width 157 height 32
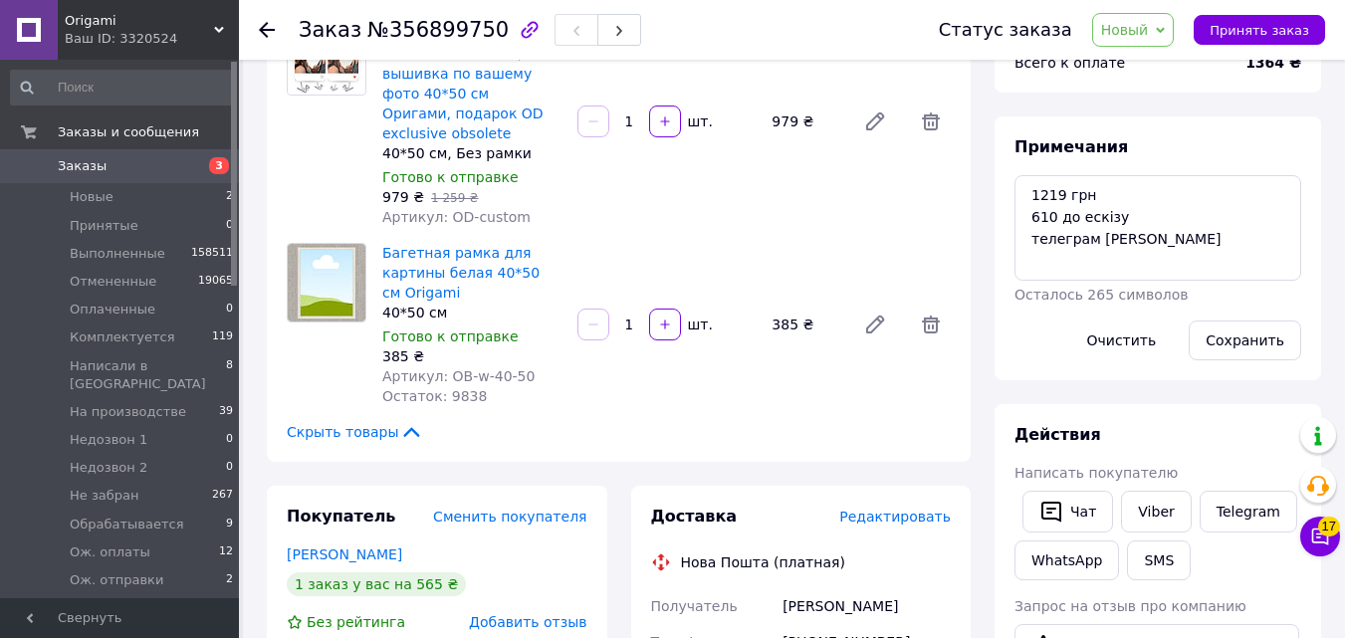
click at [1144, 37] on span "Новый" at bounding box center [1125, 30] width 48 height 16
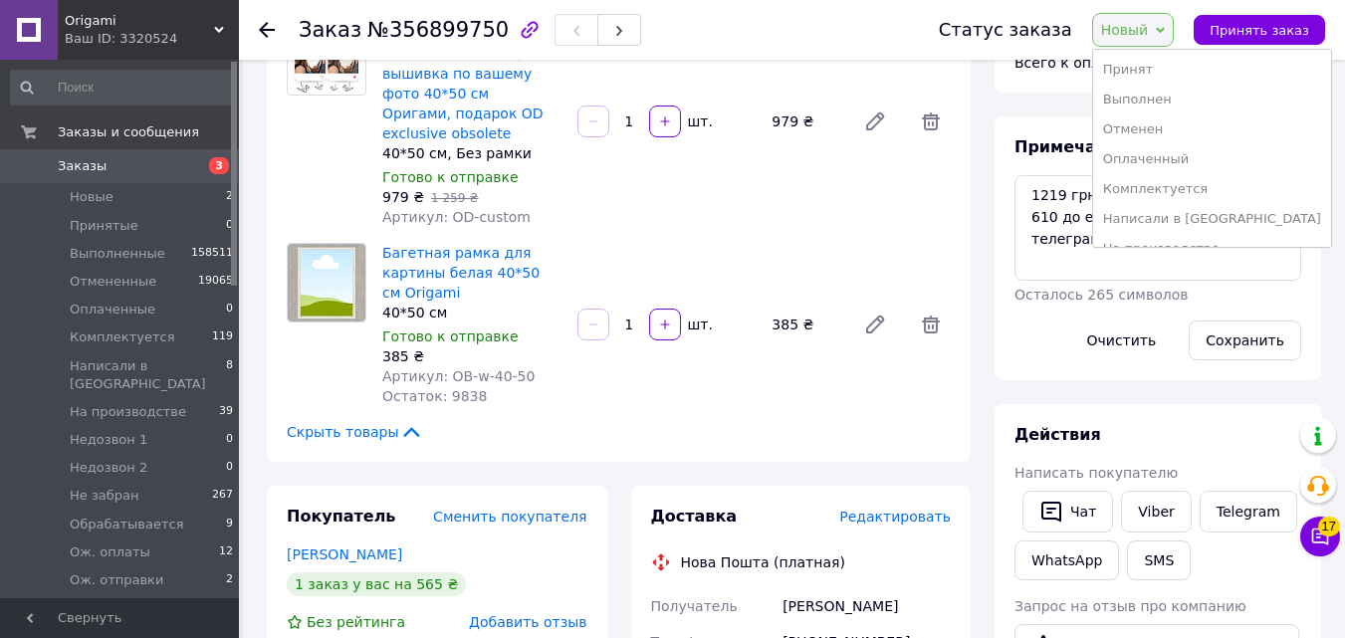
scroll to position [172, 0]
click at [1205, 221] on li "Ож. оплаты" at bounding box center [1212, 226] width 238 height 30
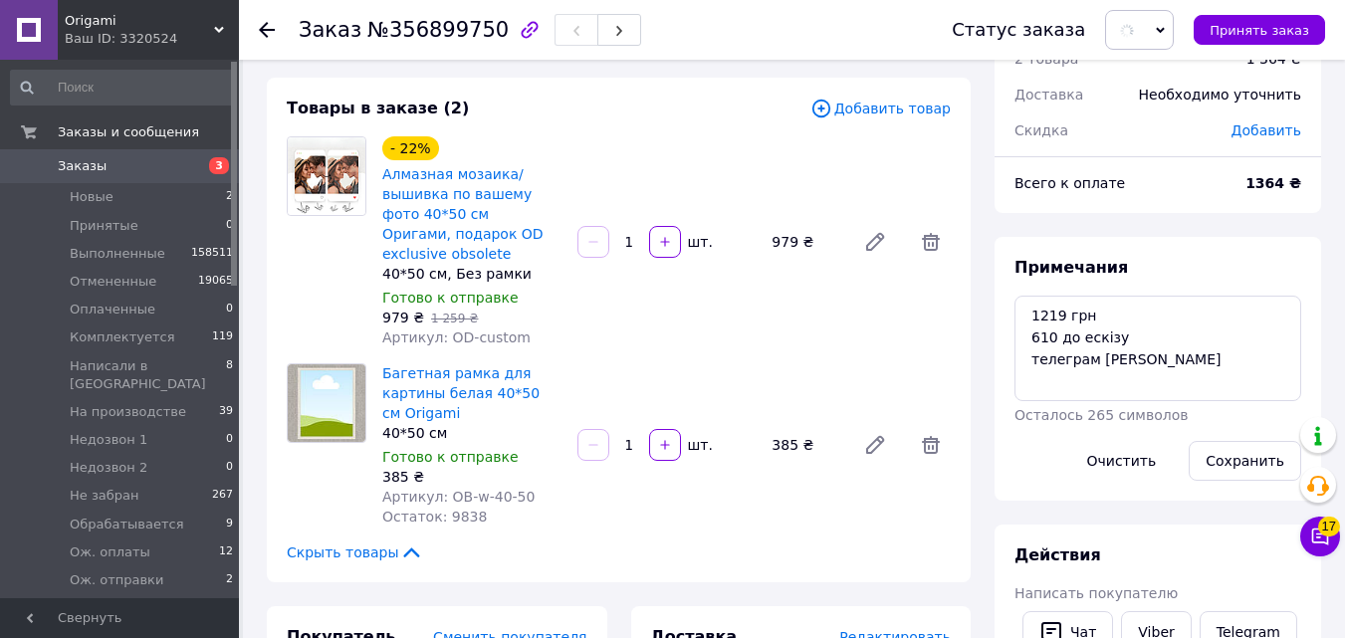
scroll to position [0, 0]
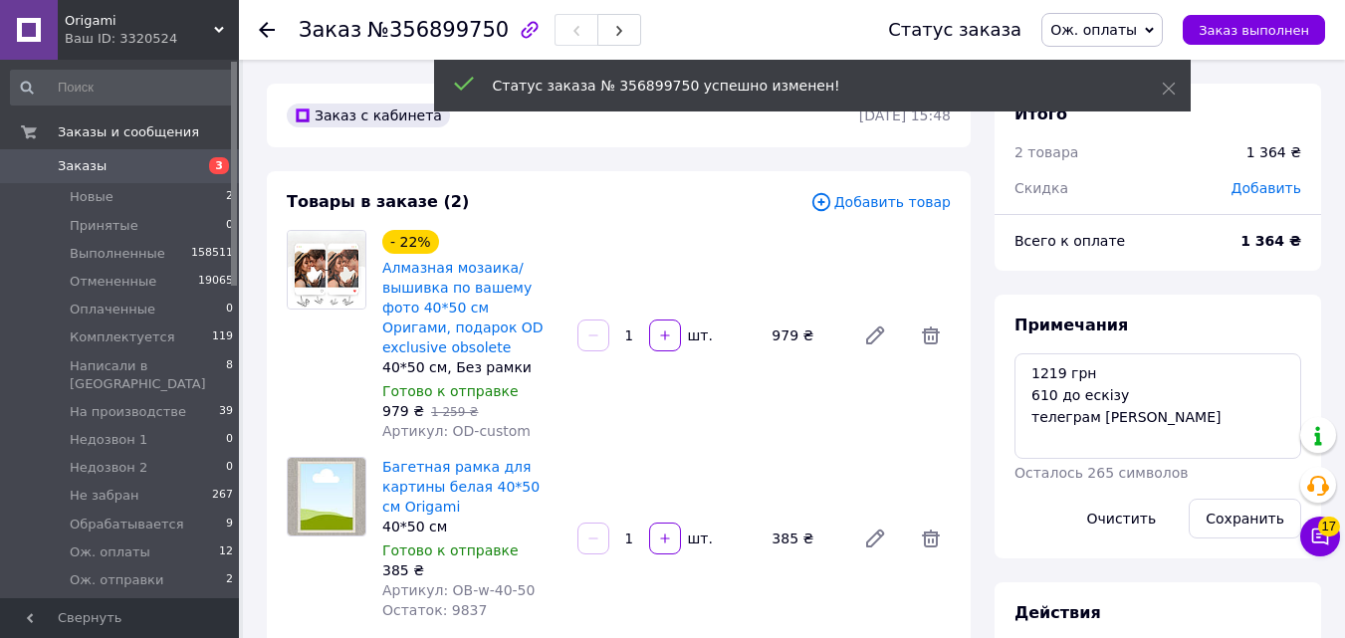
click at [1252, 181] on div "Итого 2 товара 1 364 ₴ Скидка Добавить" at bounding box center [1158, 141] width 327 height 115
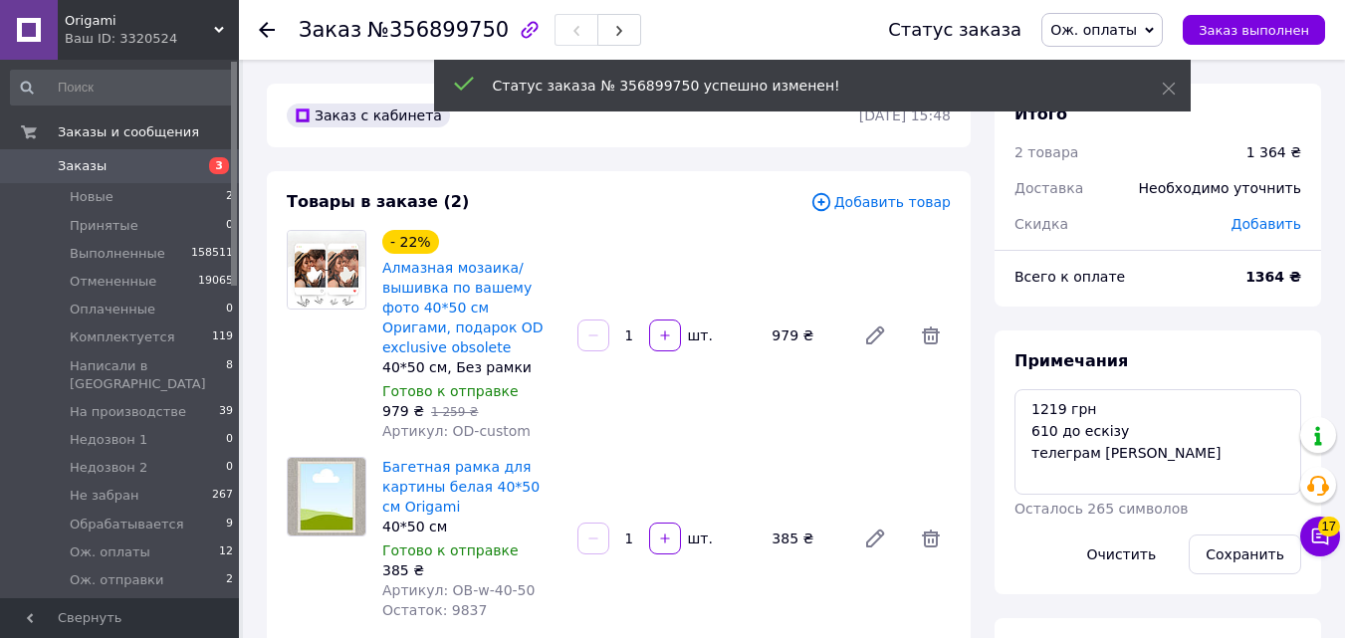
click at [1162, 297] on div "Всего к оплате" at bounding box center [1118, 277] width 231 height 44
click at [1265, 216] on span "Добавить" at bounding box center [1267, 224] width 70 height 16
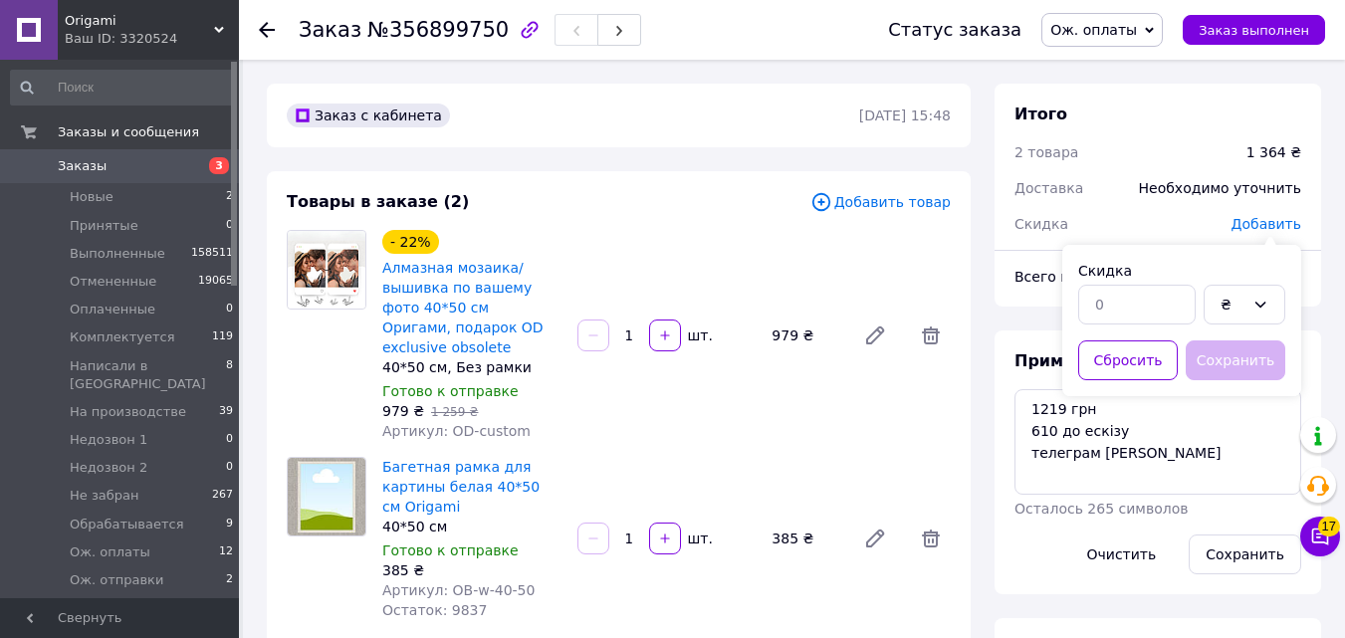
drag, startPoint x: 1170, startPoint y: 259, endPoint x: 1174, endPoint y: 298, distance: 39.0
click at [1172, 272] on div "Скидка ₴ Сбросить Сохранить" at bounding box center [1181, 320] width 239 height 151
click at [1174, 313] on input "text" at bounding box center [1136, 305] width 117 height 40
type input "145"
click at [1234, 352] on button "Сохранить" at bounding box center [1236, 361] width 100 height 40
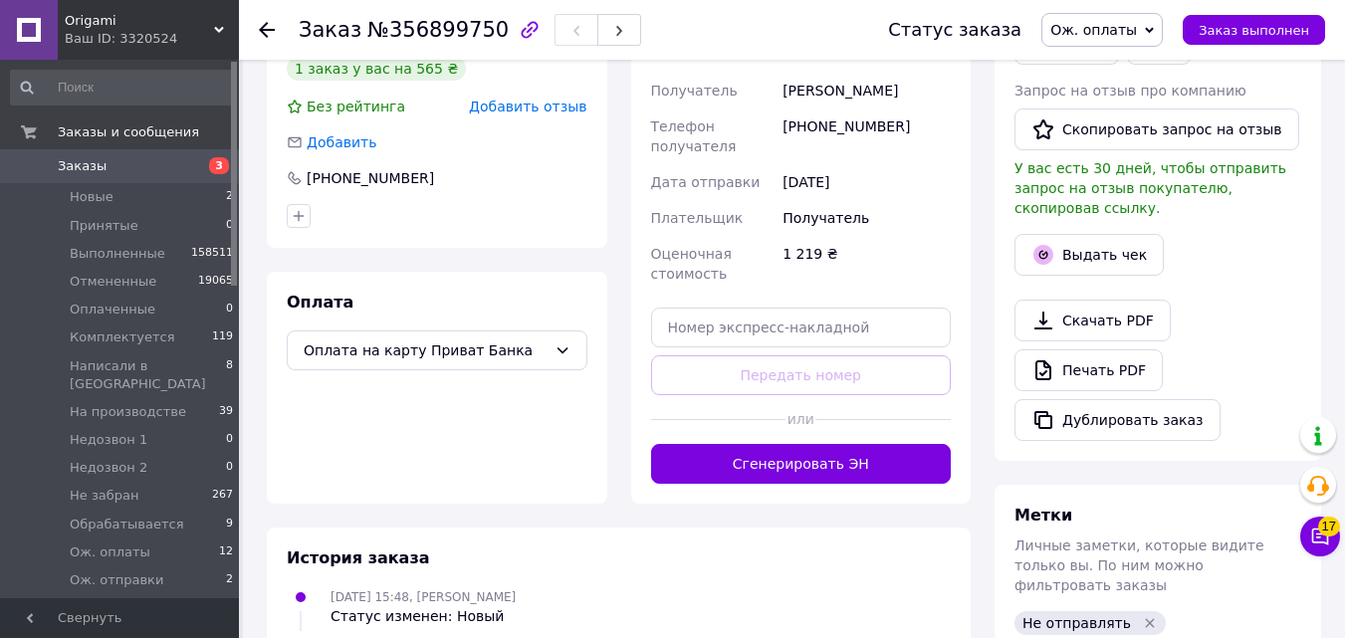
scroll to position [743, 0]
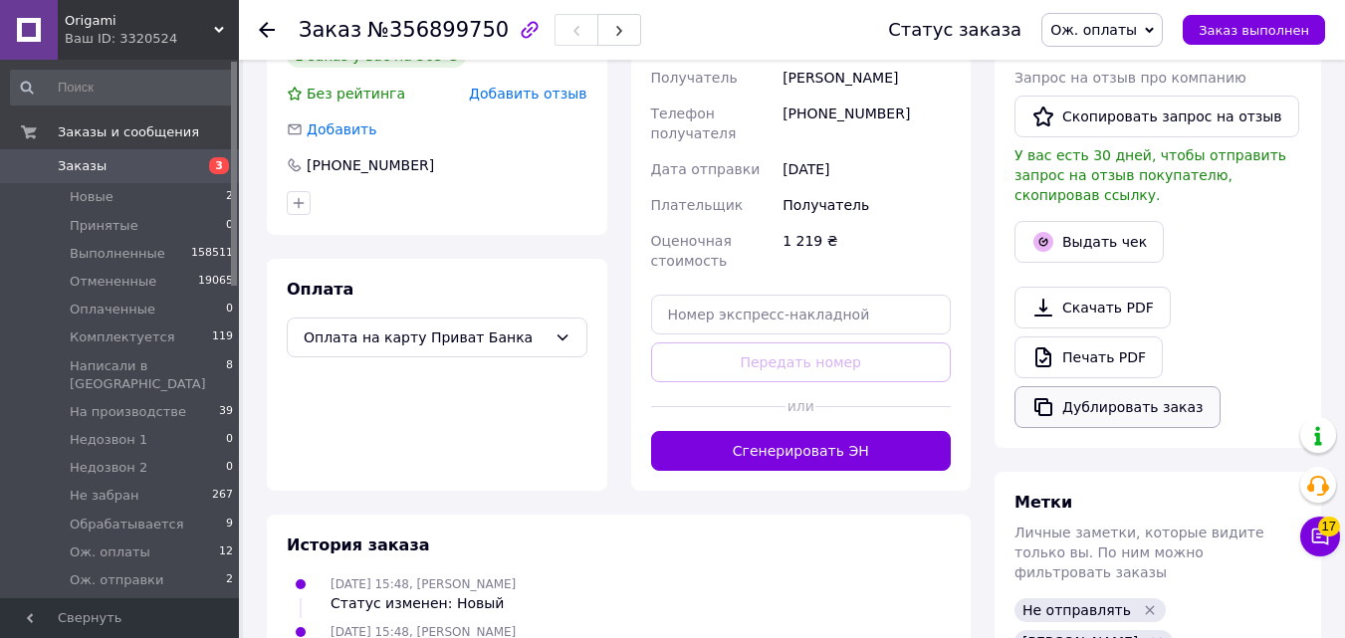
click at [1181, 397] on button "Дублировать заказ" at bounding box center [1118, 407] width 206 height 42
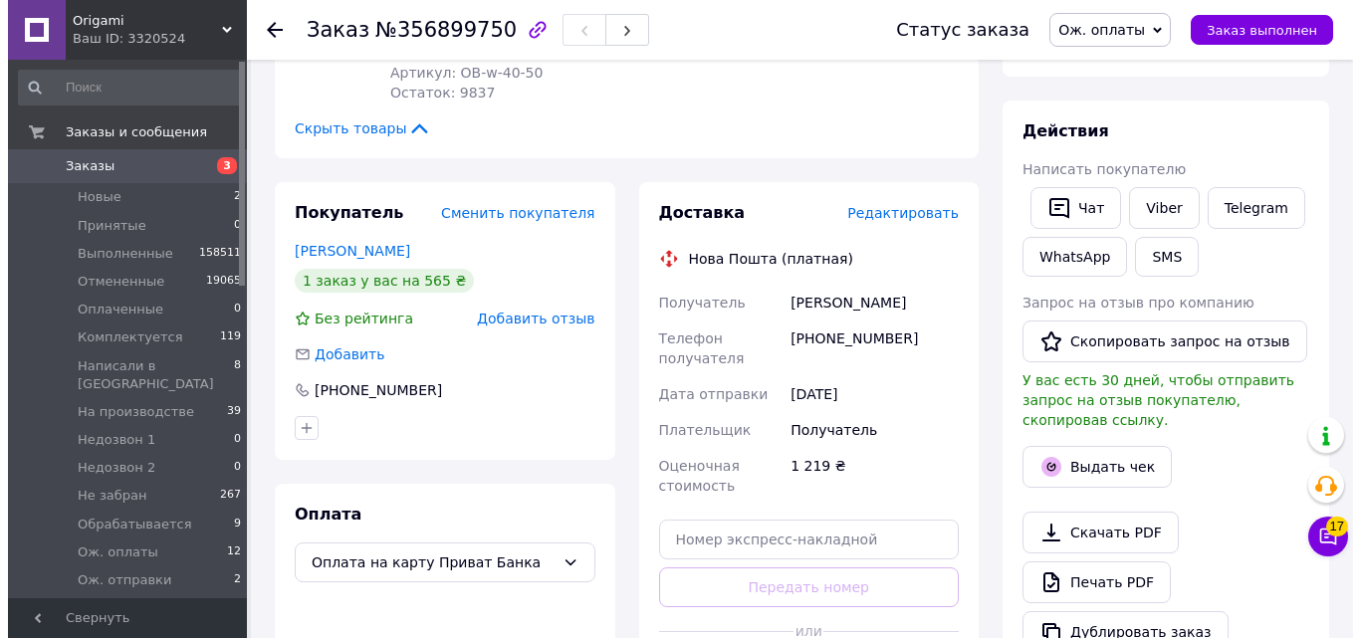
scroll to position [516, 0]
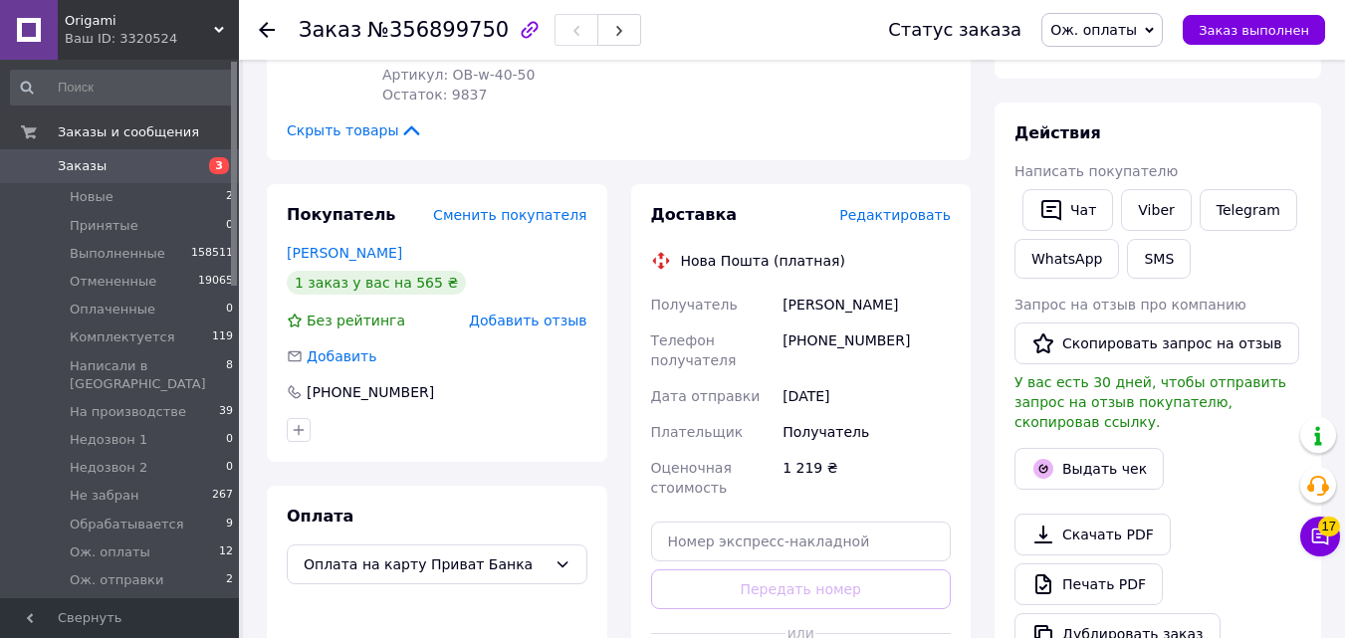
click at [879, 219] on div "Доставка Редактировать Нова Пошта (платная) Получатель [PERSON_NAME] Телефон по…" at bounding box center [801, 451] width 301 height 494
click at [874, 207] on span "Редактировать" at bounding box center [895, 215] width 112 height 16
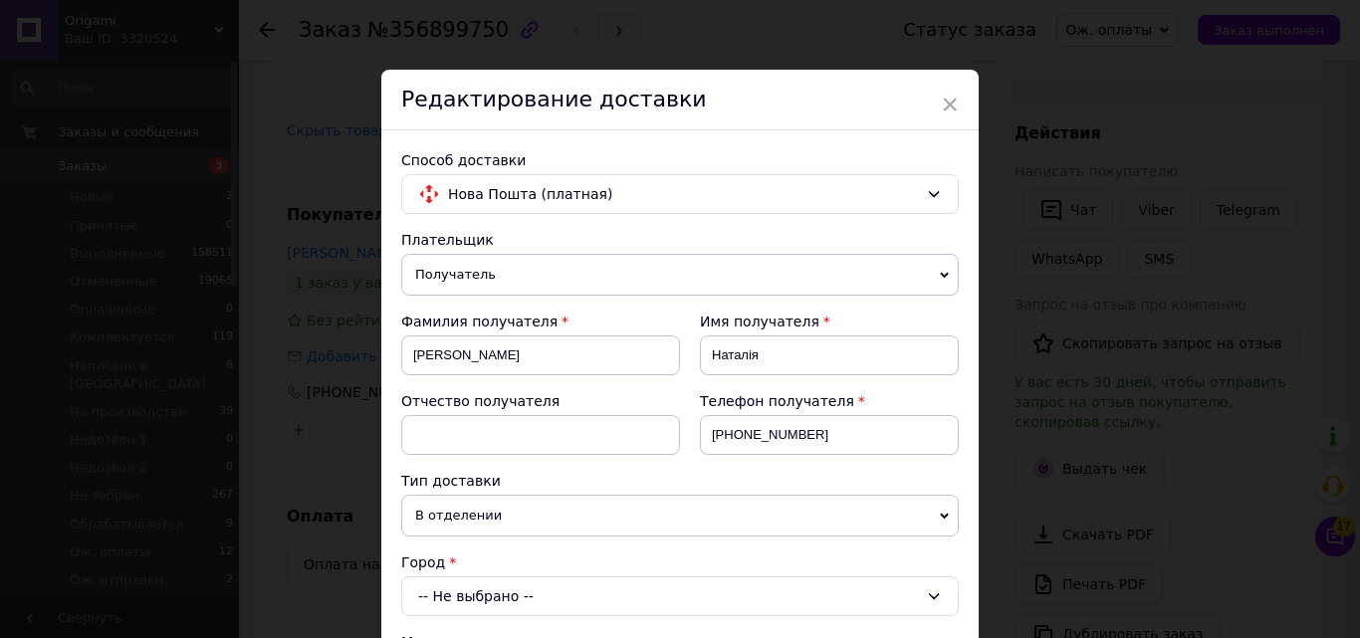
scroll to position [275, 0]
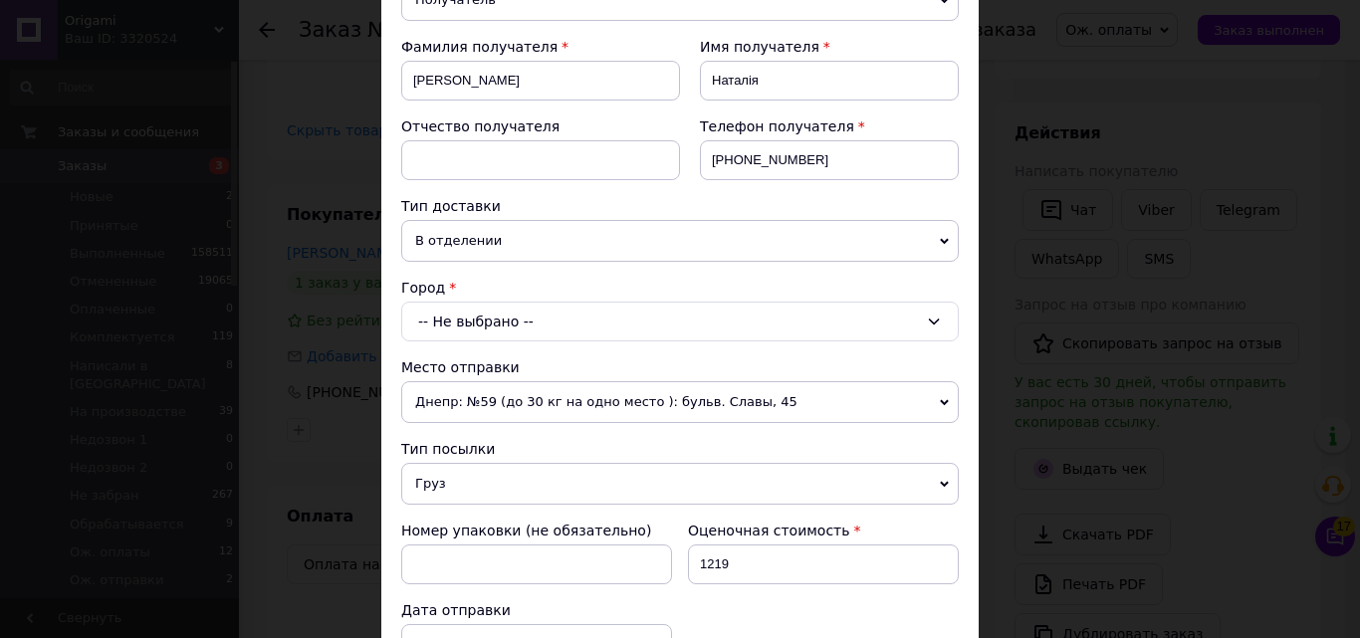
click at [492, 325] on div "-- Не выбрано --" at bounding box center [680, 322] width 558 height 40
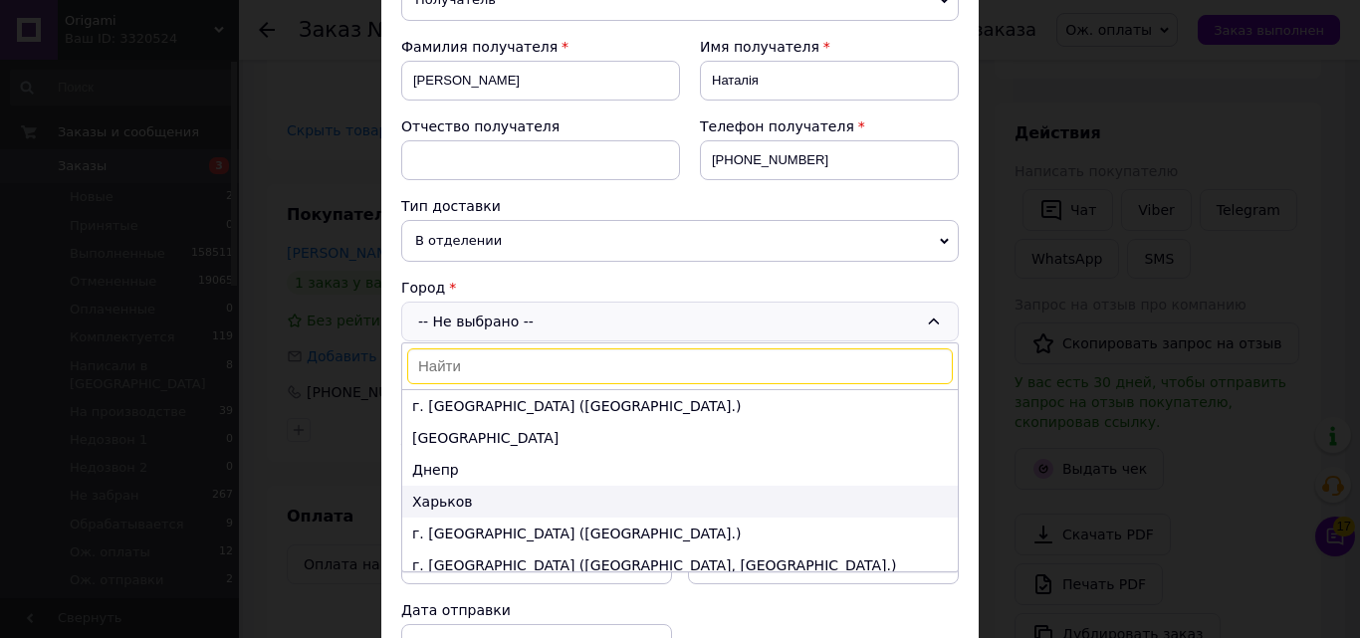
click at [491, 488] on li "Харьков" at bounding box center [680, 502] width 556 height 32
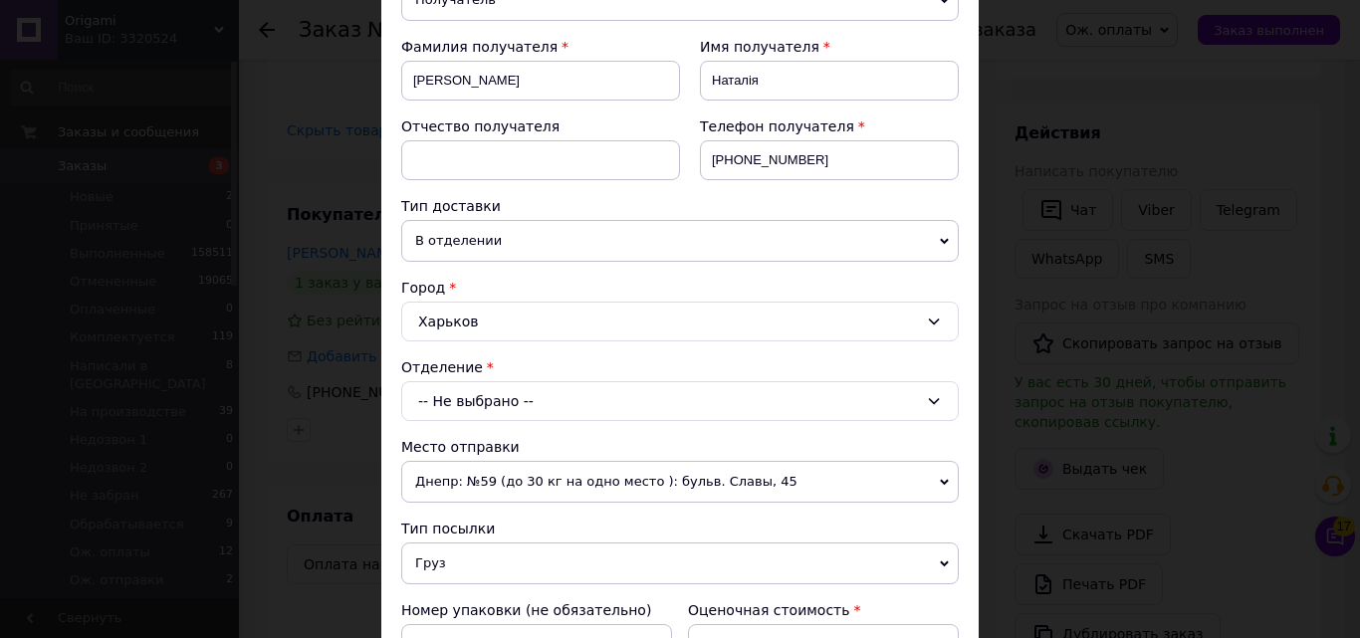
click at [481, 399] on div "-- Не выбрано --" at bounding box center [680, 401] width 558 height 40
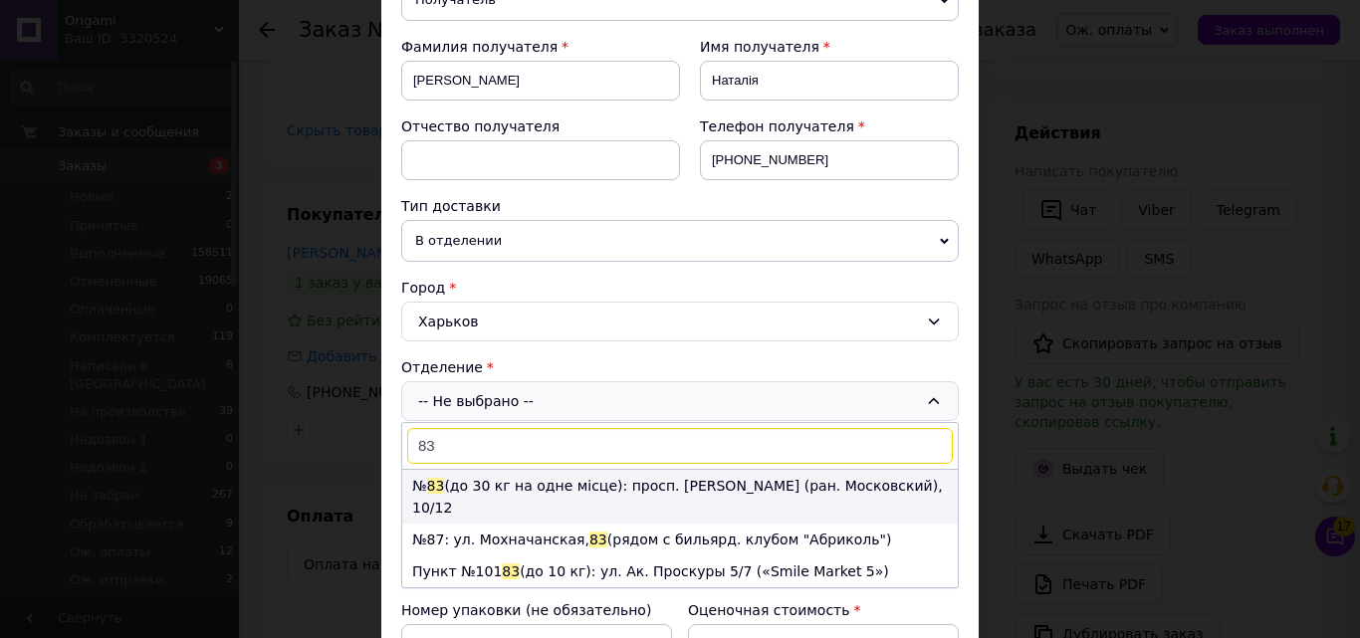
type input "83"
click at [489, 481] on li "№ 83 (до 30 кг на одне місце): просп. [PERSON_NAME] (ран. Московский), 10/12" at bounding box center [680, 497] width 556 height 54
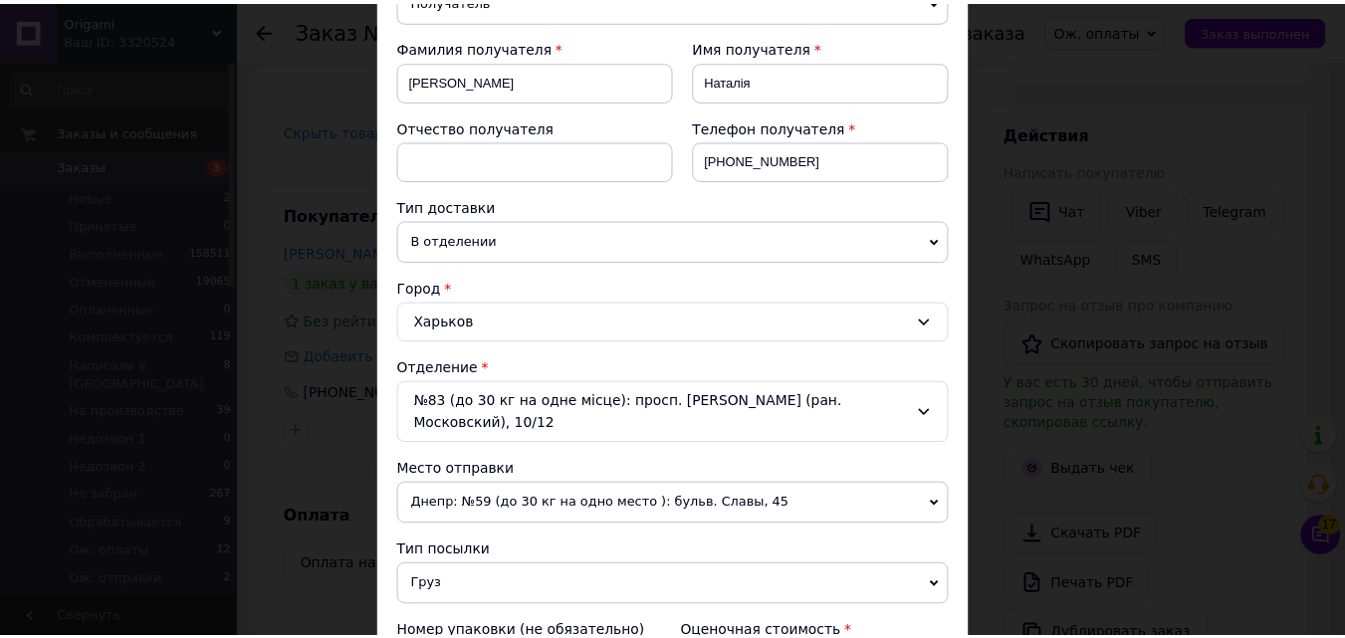
scroll to position [673, 0]
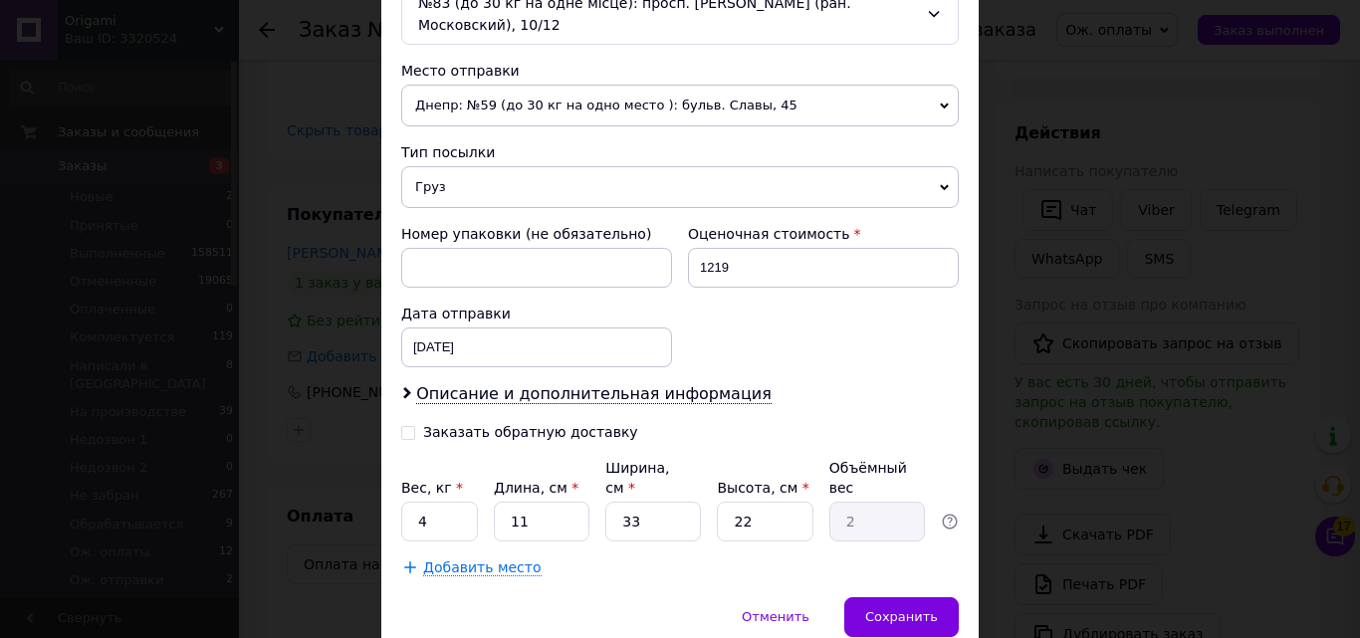
click at [902, 575] on div "× Редактирование доставки Способ доставки Нова Пошта (платная) Плательщик Получ…" at bounding box center [679, 27] width 597 height 1261
click at [902, 609] on span "Сохранить" at bounding box center [901, 616] width 73 height 15
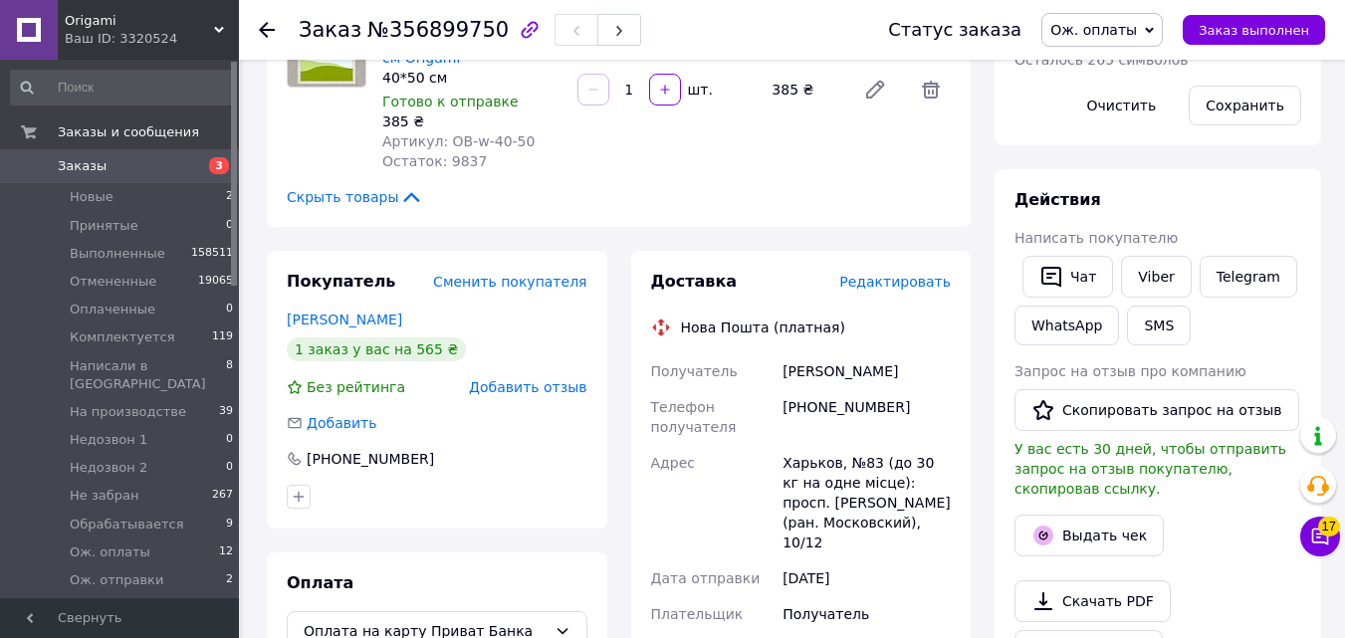
scroll to position [564, 0]
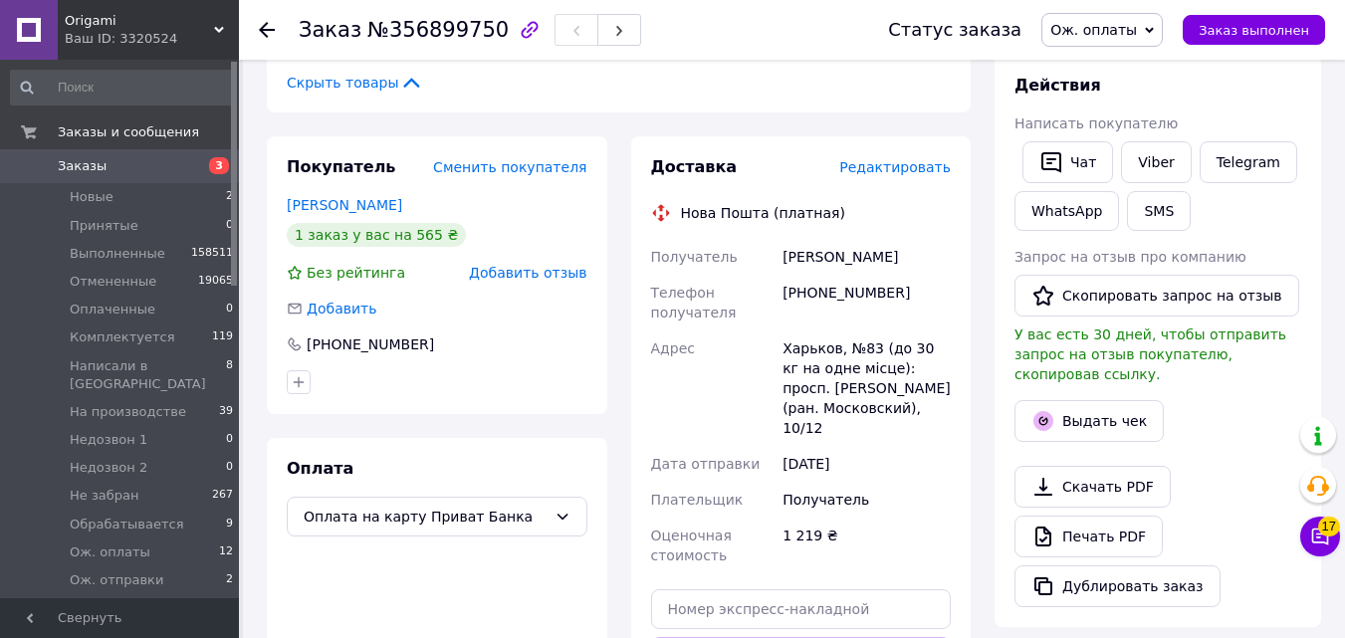
click at [198, 175] on span "3" at bounding box center [211, 166] width 55 height 18
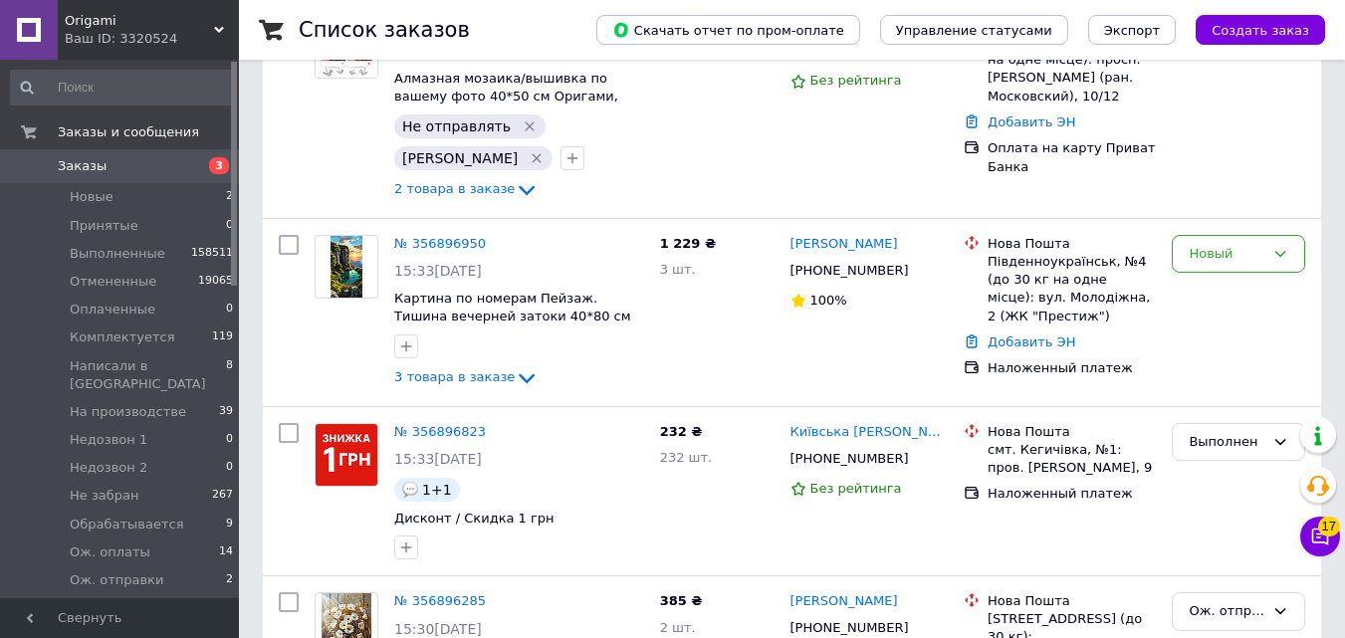
scroll to position [360, 0]
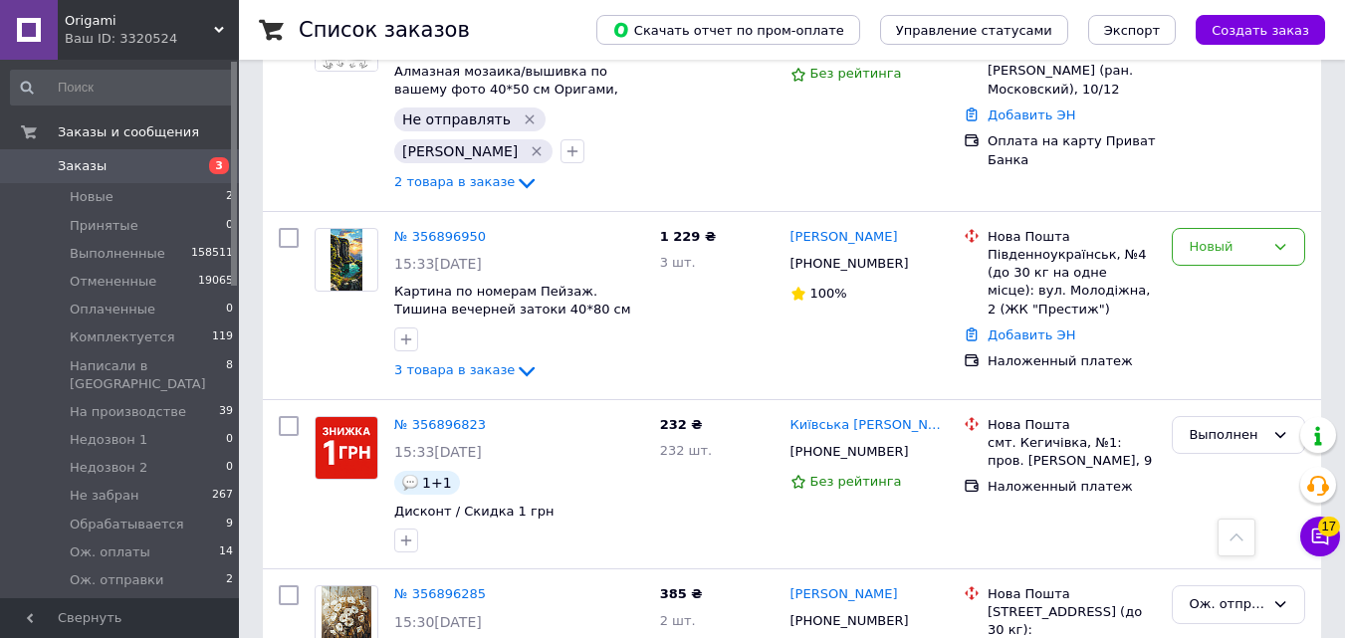
click at [216, 172] on span "3" at bounding box center [219, 165] width 20 height 17
